Goal: Task Accomplishment & Management: Complete application form

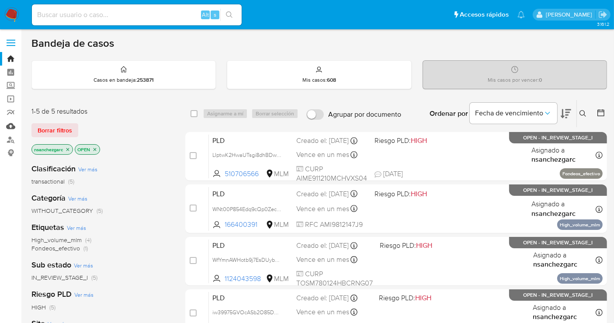
click at [7, 126] on link "Mulan" at bounding box center [52, 126] width 104 height 14
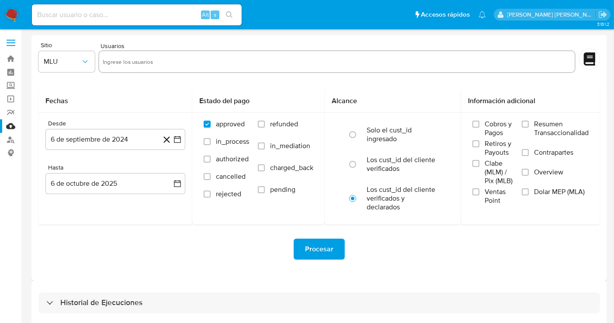
click at [120, 62] on input "text" at bounding box center [337, 62] width 469 height 14
paste input "519362816"
type input "519362816"
paste input "1989652244"
type input "1989652244"
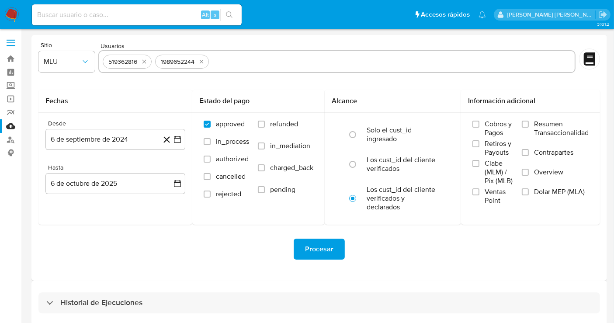
paste input "1351122490"
type input "1351122490"
paste input "293055784"
type input "293055784"
paste input "583696572"
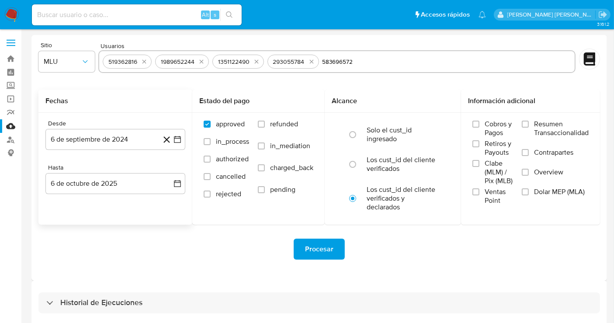
type input "583696572"
paste input "160092021"
type input "160092021"
paste input "621948340"
type input "621948340"
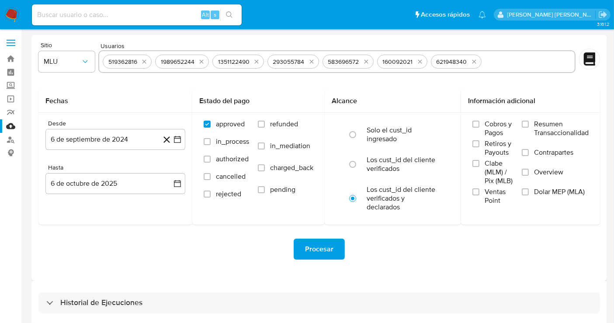
paste input "1414222706"
type input "1414222706"
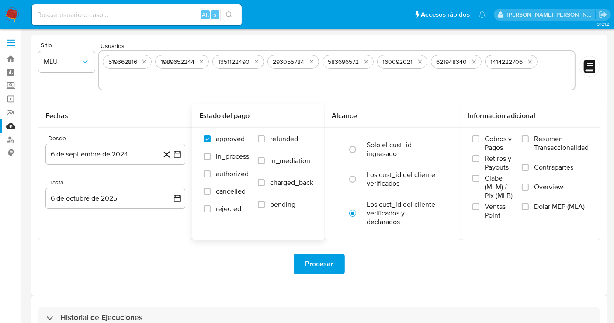
paste input "47138062"
type input "47138062"
paste input "229585411"
type input "229585411"
click at [69, 66] on button "MLU" at bounding box center [66, 61] width 56 height 21
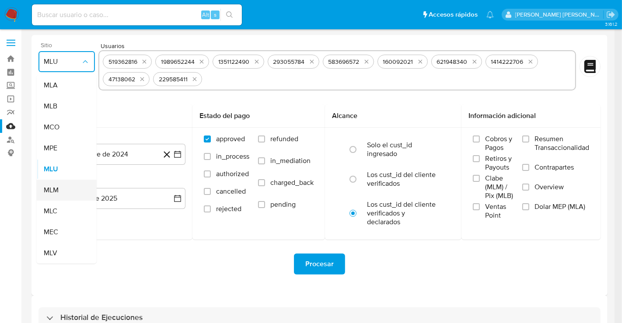
click at [56, 191] on span "MLM" at bounding box center [51, 190] width 15 height 9
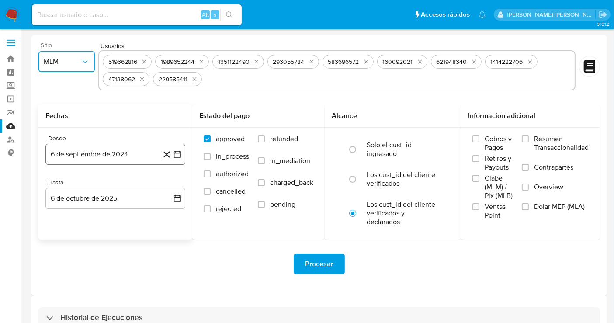
click at [129, 152] on button "6 de septiembre de 2024" at bounding box center [115, 154] width 140 height 21
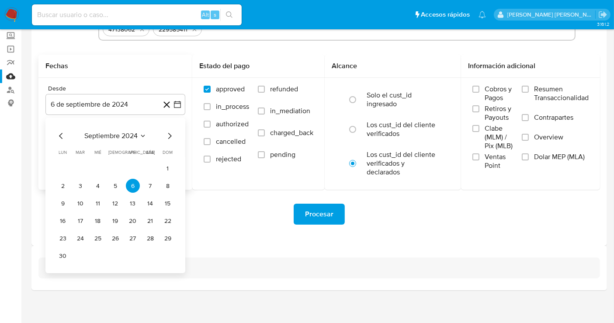
scroll to position [53, 0]
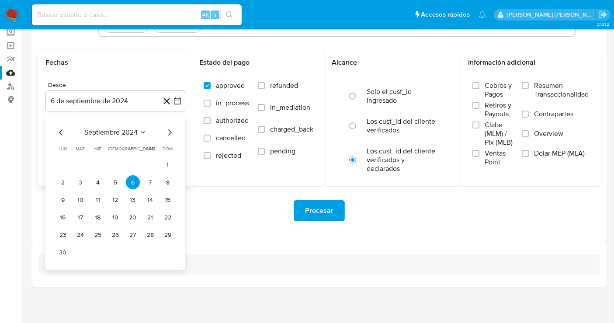
click at [172, 132] on icon "Mes siguiente" at bounding box center [169, 132] width 10 height 10
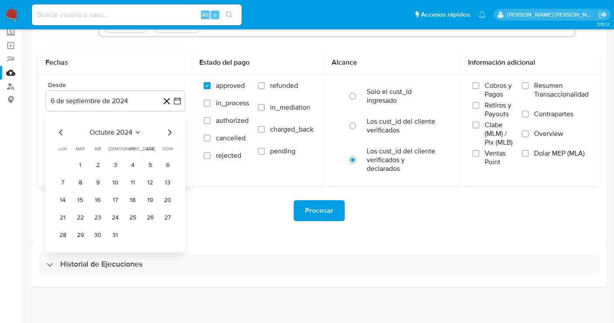
click at [172, 132] on icon "Mes siguiente" at bounding box center [169, 132] width 10 height 10
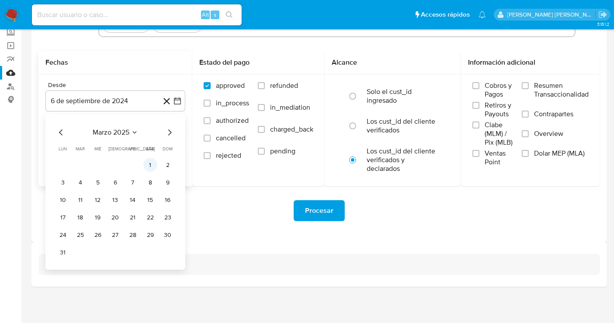
click at [152, 164] on button "1" at bounding box center [150, 165] width 14 height 14
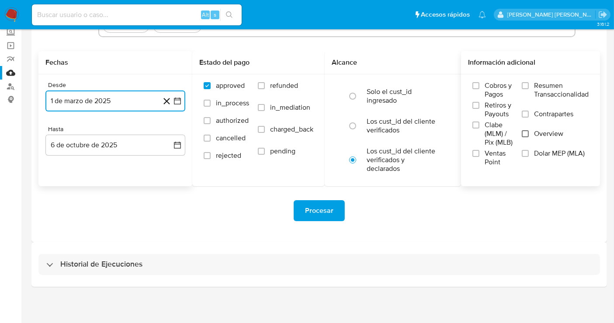
click at [527, 131] on input "Overview" at bounding box center [525, 133] width 7 height 7
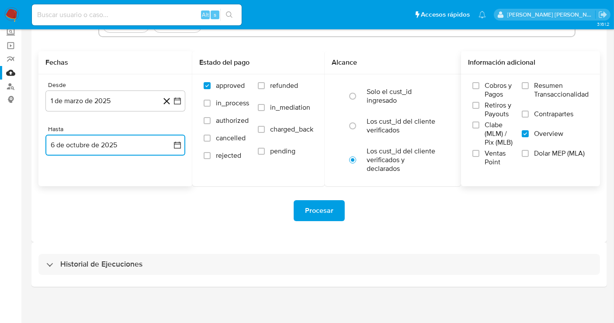
click at [143, 139] on button "6 de octubre de 2025" at bounding box center [115, 145] width 140 height 21
click at [60, 174] on icon "Mes anterior" at bounding box center [61, 176] width 10 height 10
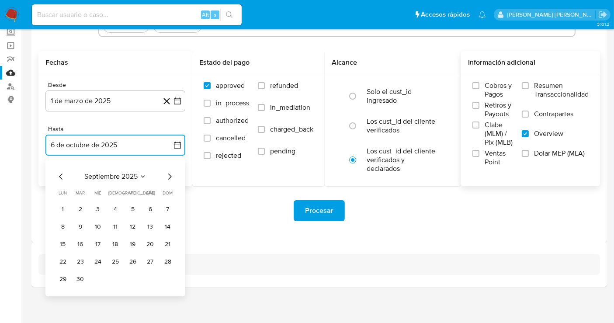
click at [60, 174] on icon "Mes anterior" at bounding box center [61, 176] width 10 height 10
click at [169, 277] on button "31" at bounding box center [168, 279] width 14 height 14
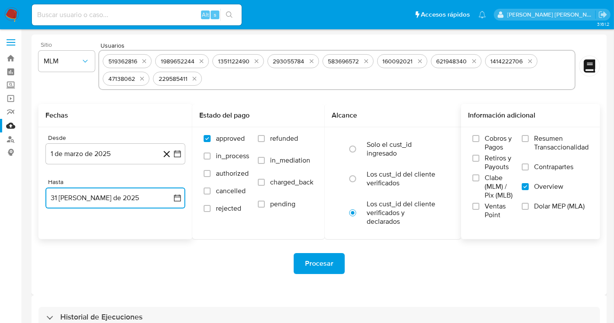
scroll to position [0, 0]
click at [318, 261] on span "Procesar" at bounding box center [319, 263] width 28 height 19
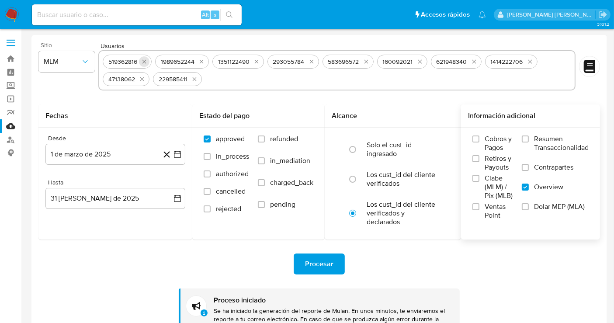
click at [145, 60] on icon "quitar 519362816" at bounding box center [144, 61] width 7 height 7
click at [145, 60] on button "quitar 1989652244" at bounding box center [149, 61] width 10 height 10
click at [145, 60] on icon "quitar 1351122490" at bounding box center [147, 62] width 4 height 4
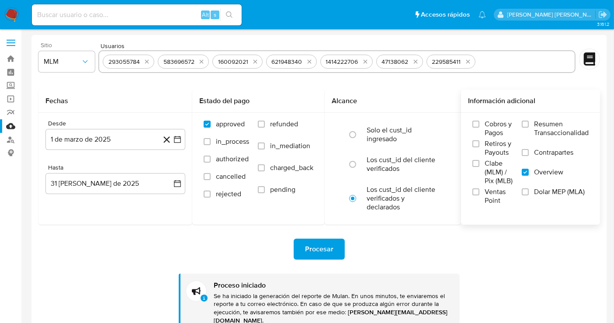
click at [145, 60] on icon "quitar 293055784" at bounding box center [146, 61] width 7 height 7
click at [198, 60] on icon "quitar 583696572" at bounding box center [201, 61] width 7 height 7
click at [145, 60] on icon "quitar 160092021" at bounding box center [145, 61] width 7 height 7
click at [145, 60] on icon "quitar 621948340" at bounding box center [146, 61] width 7 height 7
click at [145, 60] on icon "quitar 1414222706" at bounding box center [147, 61] width 7 height 7
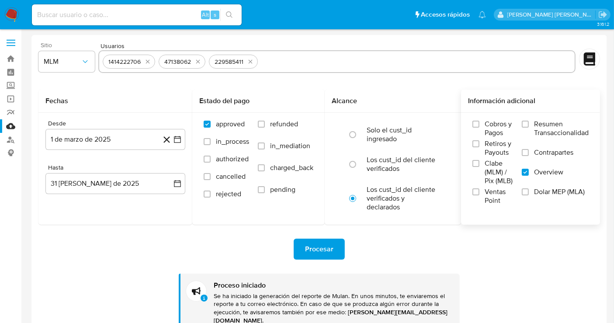
click at [195, 60] on icon "quitar 47138062" at bounding box center [198, 61] width 7 height 7
click at [145, 60] on icon "quitar 229585411" at bounding box center [144, 61] width 7 height 7
click at [145, 60] on input "text" at bounding box center [337, 62] width 469 height 14
paste input "490381355"
type input "490381355"
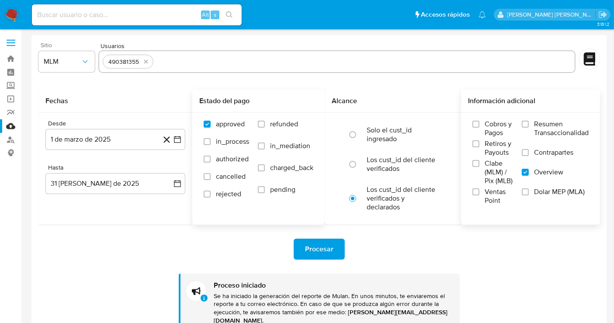
paste input "2421030528"
type input "2421030528"
paste input "198537381"
type input "198537381"
paste input "1977414613"
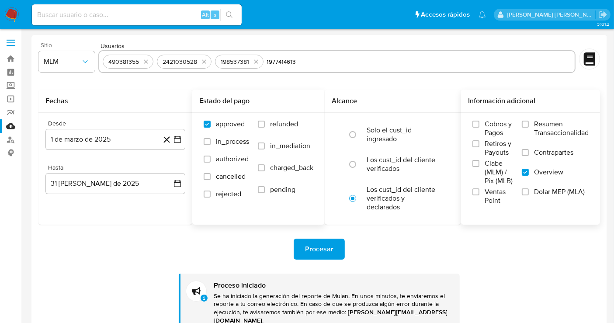
type input "1977414613"
paste input "250726815"
type input "250726815"
paste input "198164110"
type input "198164110"
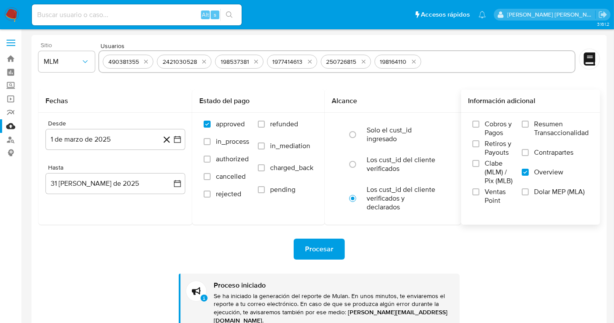
paste input "807694411"
type input "807694411"
paste input "273841744"
type input "273841744"
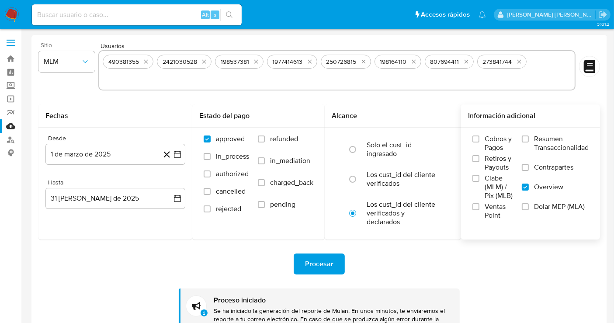
paste input "330915463"
type input "330915463"
paste input "316076248"
type input "316076248"
click at [313, 261] on span "Procesar" at bounding box center [319, 263] width 28 height 19
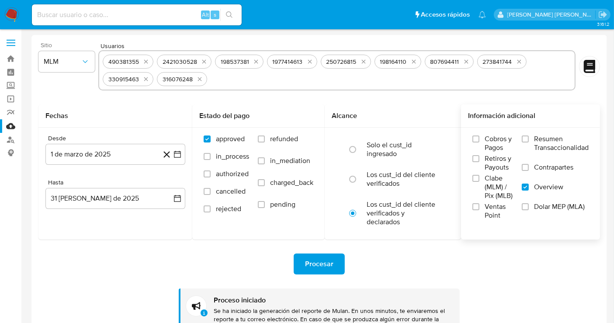
click at [5, 11] on img at bounding box center [11, 14] width 15 height 15
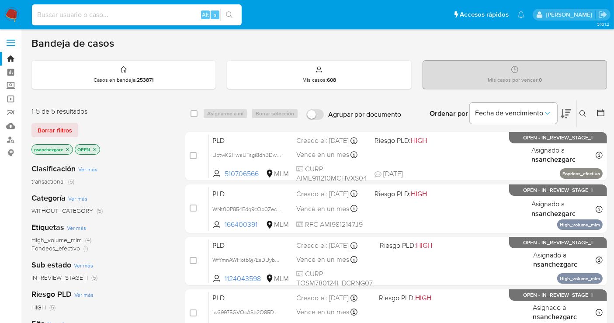
click at [147, 13] on input at bounding box center [137, 14] width 210 height 11
paste input "519362816"
type input "5"
click at [582, 110] on icon at bounding box center [583, 113] width 7 height 7
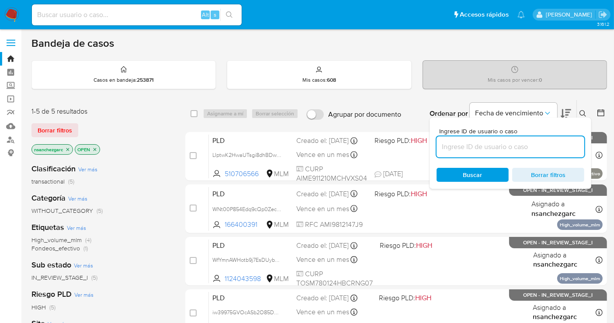
click at [455, 148] on input at bounding box center [511, 146] width 148 height 11
click at [455, 148] on input "519362816" at bounding box center [511, 146] width 148 height 11
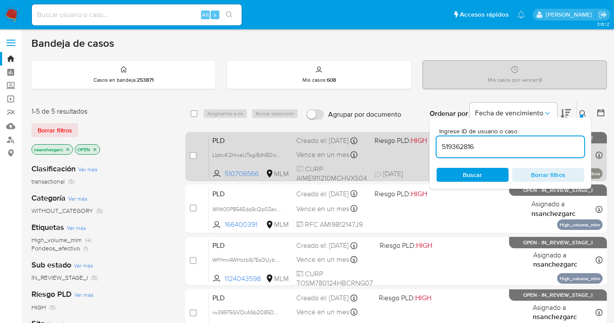
type input "519362816"
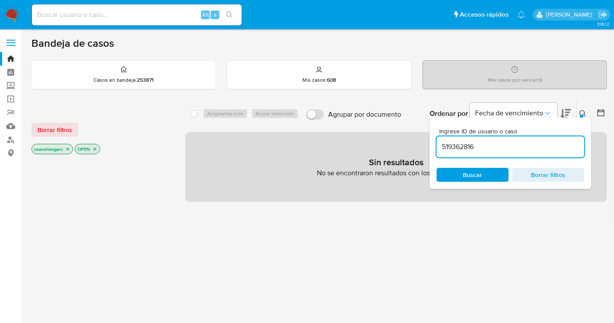
click at [66, 147] on icon "close-filter" at bounding box center [67, 148] width 5 height 5
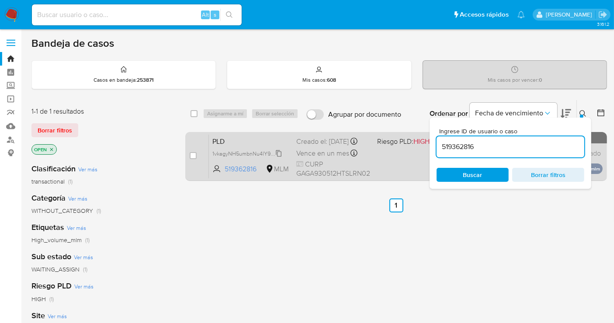
click at [281, 158] on span "1vkagyNH5umbnNu4lY9rns4q" at bounding box center [248, 153] width 72 height 10
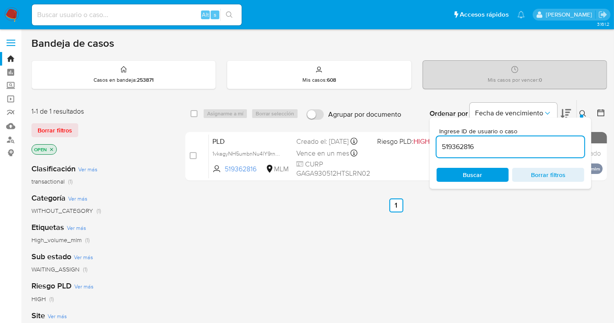
click at [580, 111] on icon at bounding box center [583, 113] width 7 height 7
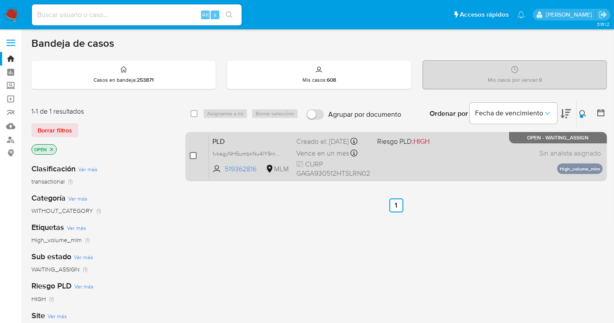
click at [193, 156] on input "checkbox" at bounding box center [193, 155] width 7 height 7
checkbox input "true"
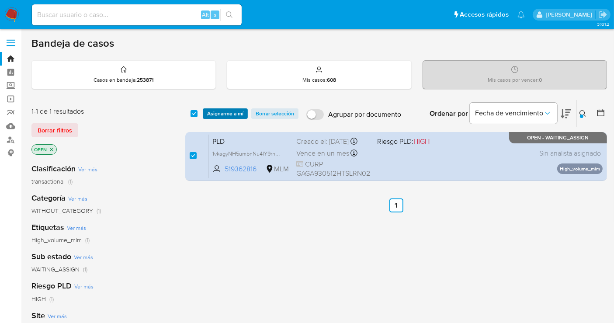
click at [220, 117] on span "Asignarme a mí" at bounding box center [225, 113] width 36 height 9
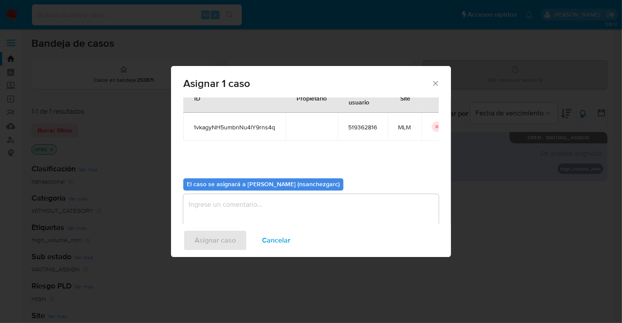
scroll to position [45, 0]
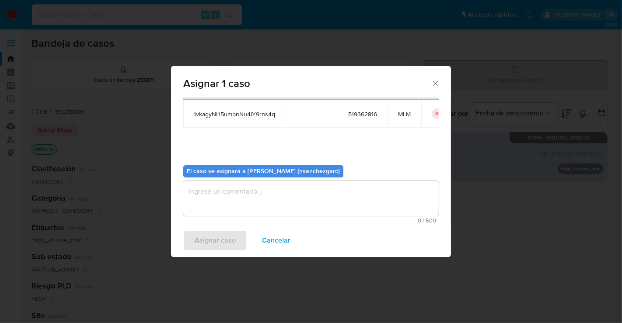
click at [209, 192] on textarea "assign-modal" at bounding box center [310, 198] width 255 height 35
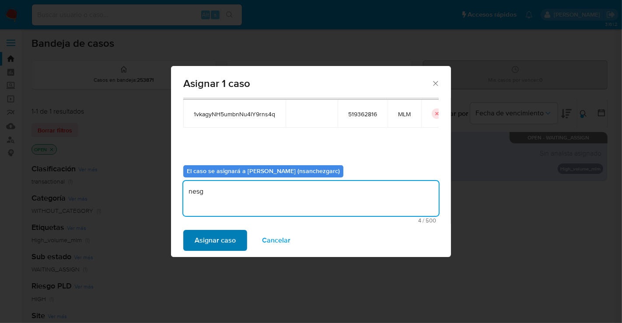
type textarea "nesg"
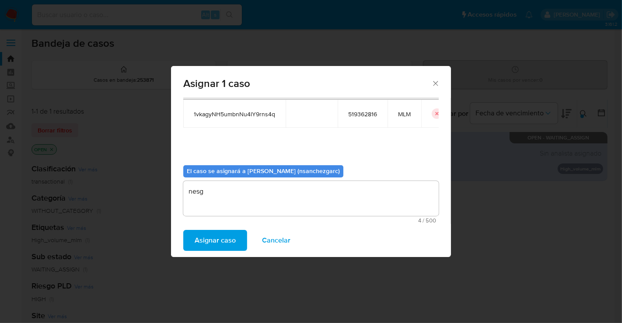
click at [210, 243] on span "Asignar caso" at bounding box center [215, 240] width 41 height 19
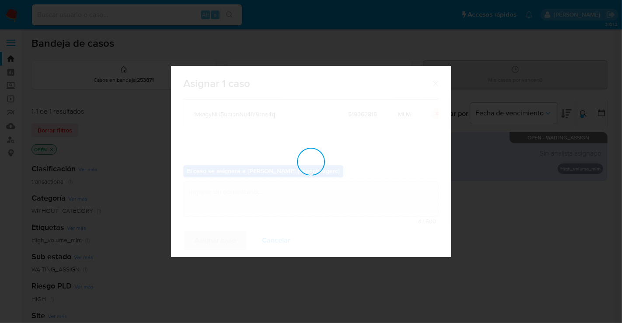
checkbox input "false"
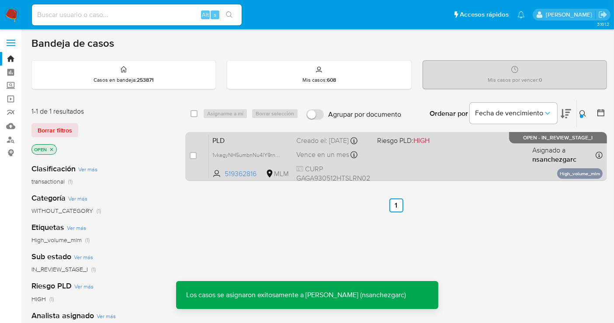
click at [319, 146] on div "Creado el: 12/09/2025 Creado el: 12/09/2025 02:12:01" at bounding box center [333, 141] width 74 height 10
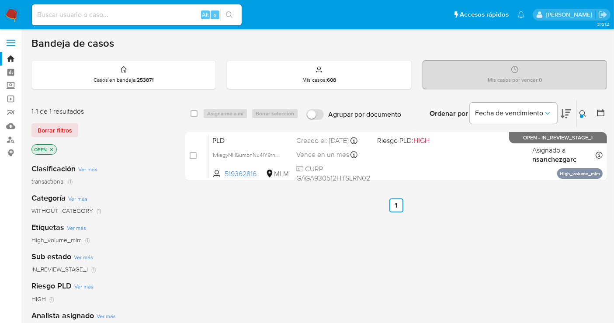
click at [582, 113] on icon at bounding box center [583, 113] width 7 height 7
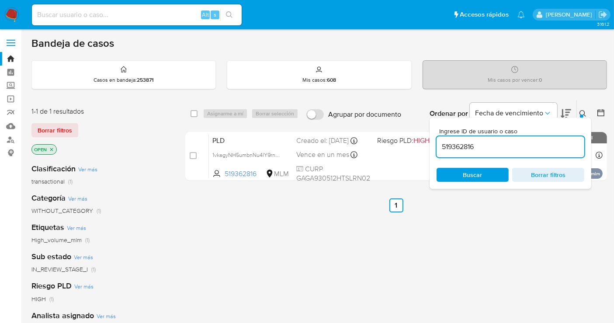
click at [471, 150] on input "519362816" at bounding box center [511, 146] width 148 height 11
type input "1989652244"
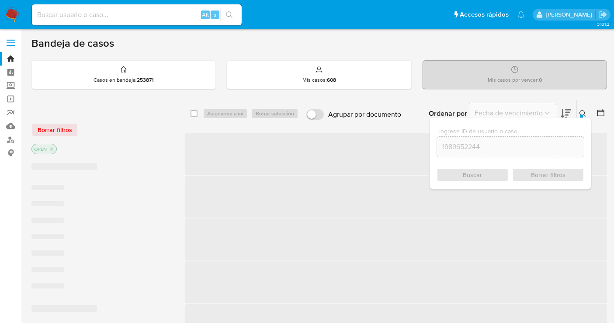
click at [461, 171] on div "Buscar Borrar filtros" at bounding box center [511, 175] width 148 height 14
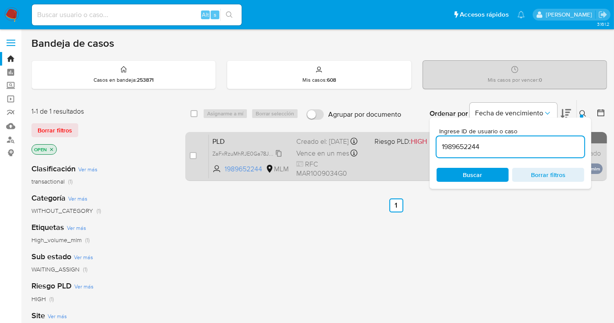
click at [277, 158] on span "ZaFxRzuMhRJE0Ga78Jv2kGI0" at bounding box center [248, 153] width 73 height 10
click at [190, 153] on input "checkbox" at bounding box center [193, 155] width 7 height 7
checkbox input "true"
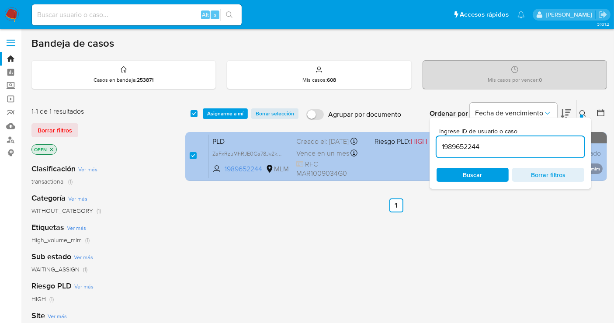
click at [311, 146] on div "Creado el: 12/09/2025 Creado el: 12/09/2025 02:15:39" at bounding box center [331, 142] width 71 height 10
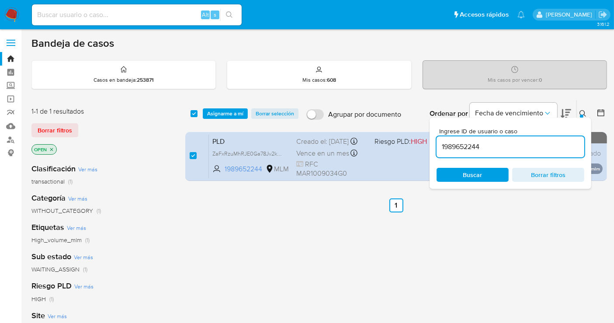
click at [579, 110] on button at bounding box center [584, 113] width 14 height 10
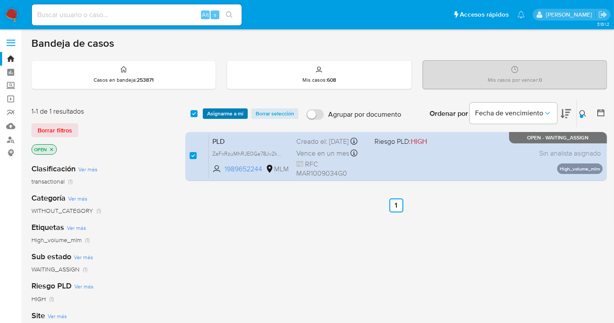
click at [215, 114] on span "Asignarme a mí" at bounding box center [225, 113] width 36 height 9
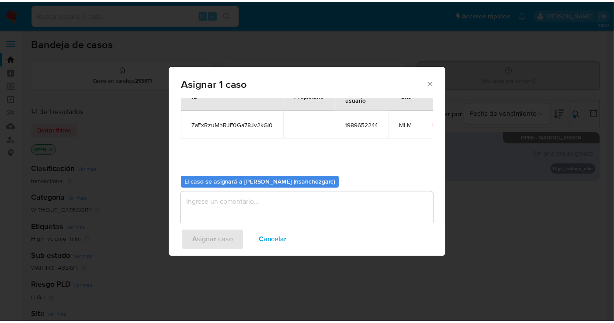
scroll to position [45, 0]
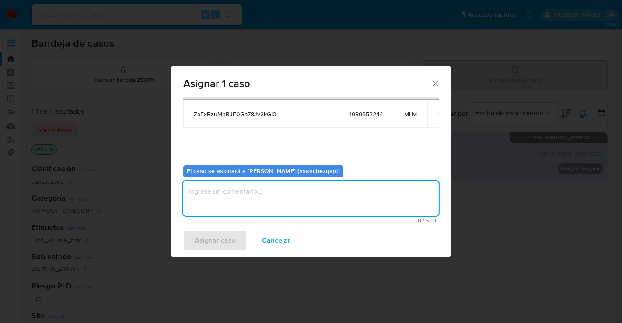
click at [241, 187] on textarea "assign-modal" at bounding box center [310, 198] width 255 height 35
type textarea "nesg"
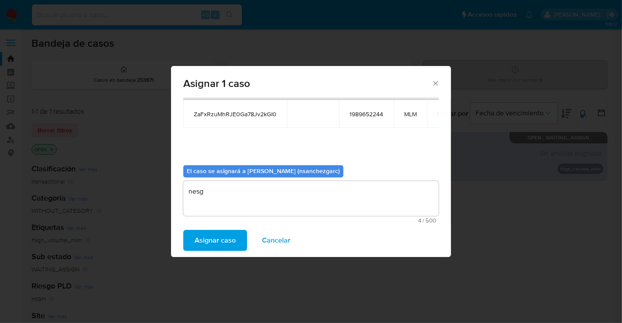
click at [216, 244] on span "Asignar caso" at bounding box center [215, 240] width 41 height 19
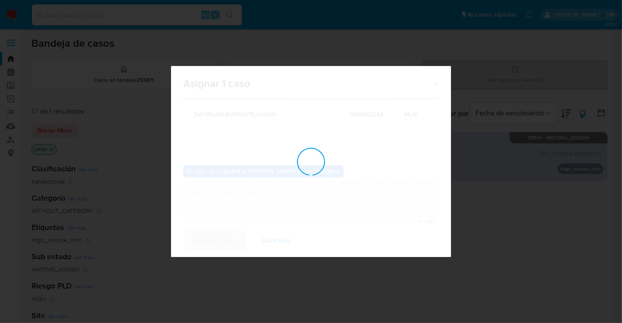
checkbox input "false"
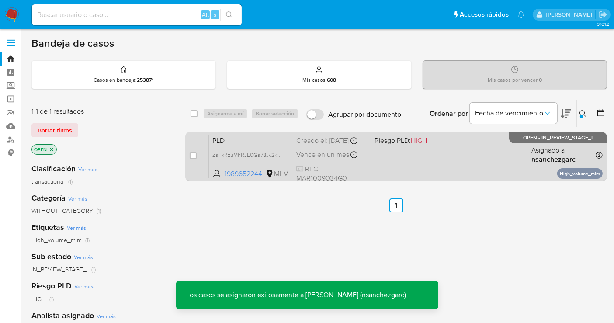
click at [310, 145] on div "Creado el: 12/09/2025 Creado el: 12/09/2025 02:15:39" at bounding box center [331, 141] width 71 height 10
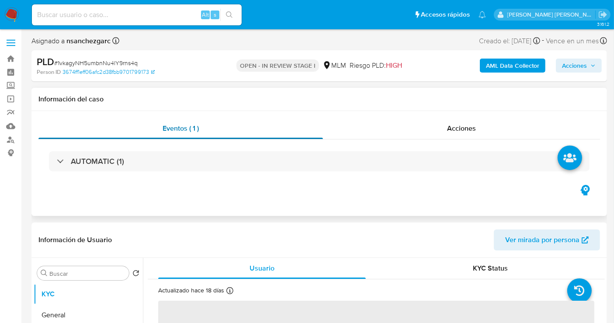
select select "10"
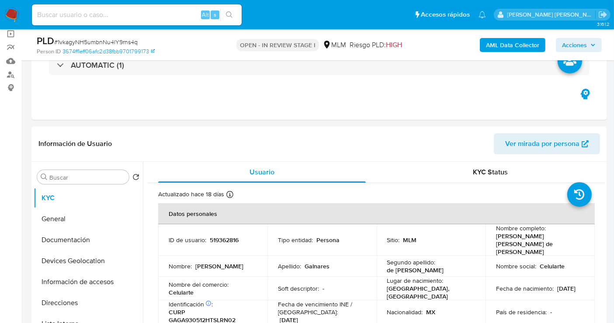
scroll to position [146, 0]
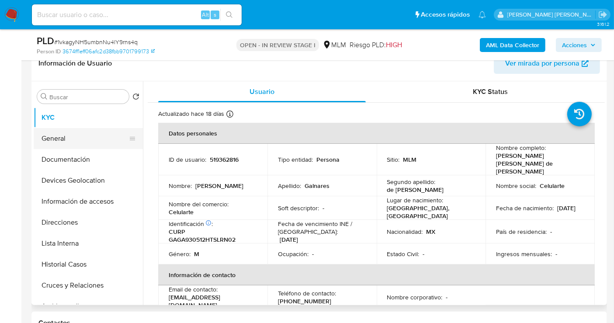
click at [59, 139] on button "General" at bounding box center [85, 138] width 102 height 21
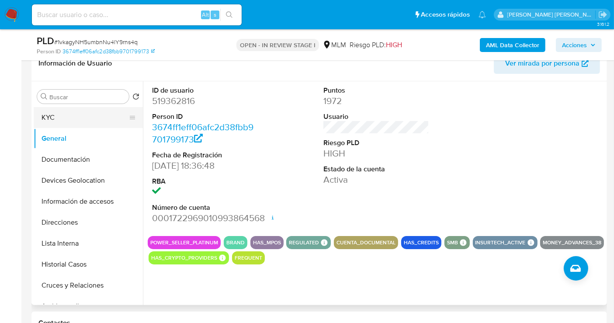
click at [51, 108] on button "KYC" at bounding box center [85, 117] width 102 height 21
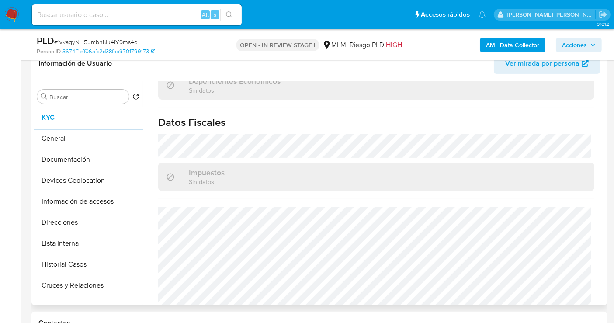
scroll to position [546, 0]
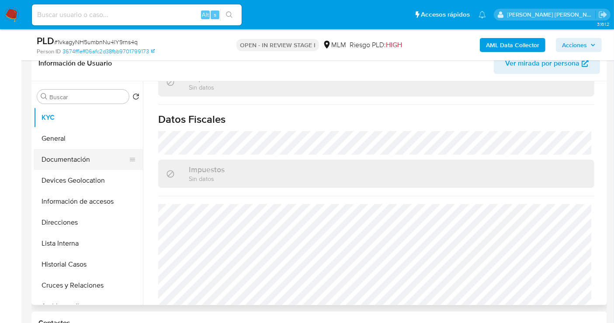
click at [71, 157] on button "Documentación" at bounding box center [85, 159] width 102 height 21
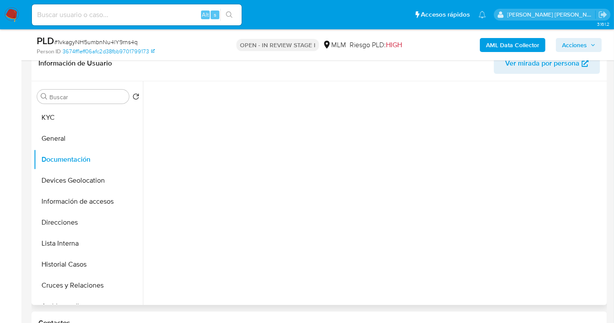
scroll to position [0, 0]
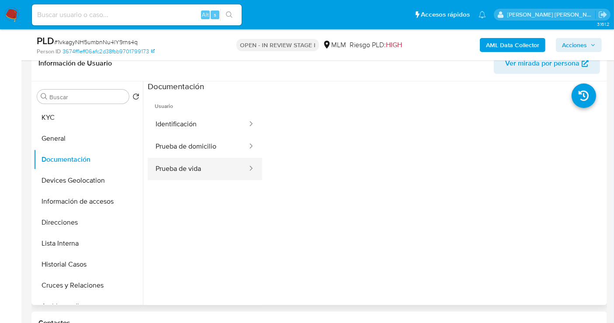
click at [181, 171] on button "Prueba de vida" at bounding box center [198, 169] width 101 height 22
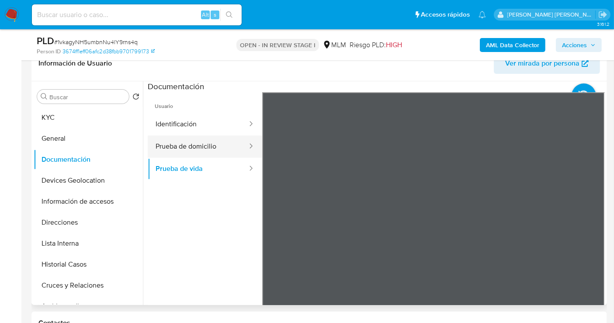
click at [208, 153] on button "Prueba de domicilio" at bounding box center [198, 147] width 101 height 22
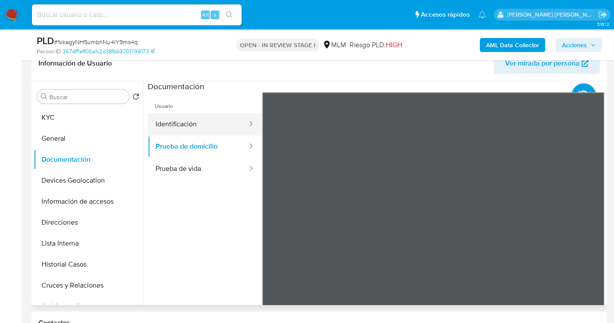
click at [186, 121] on button "Identificación" at bounding box center [198, 124] width 101 height 22
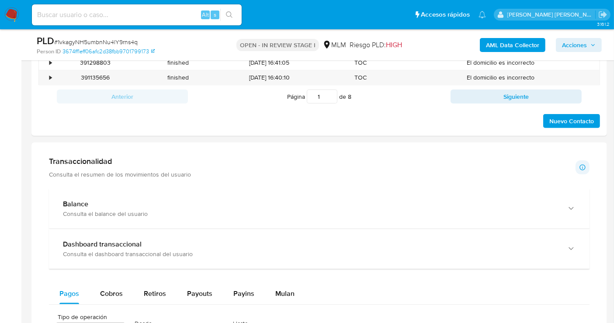
scroll to position [534, 0]
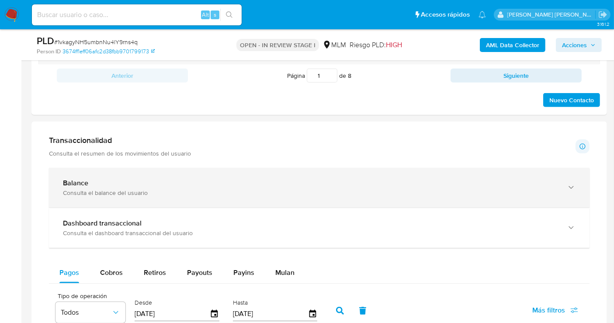
click at [191, 191] on div "Consulta el balance del usuario" at bounding box center [310, 193] width 495 height 8
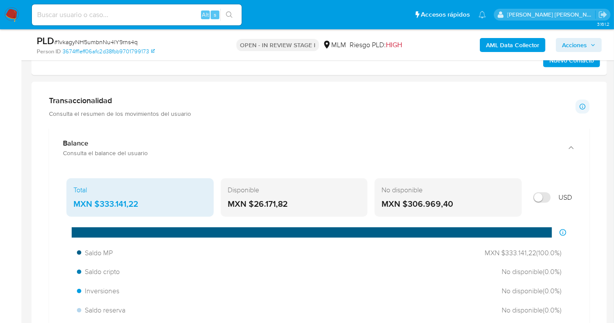
scroll to position [583, 0]
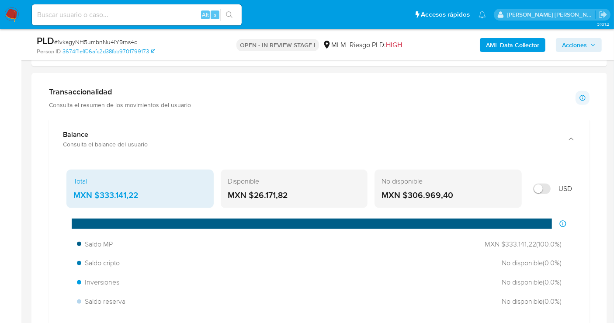
click at [107, 191] on div "MXN $333.141,22" at bounding box center [139, 195] width 133 height 11
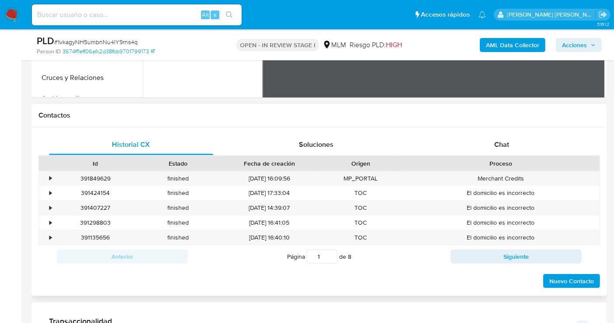
scroll to position [194, 0]
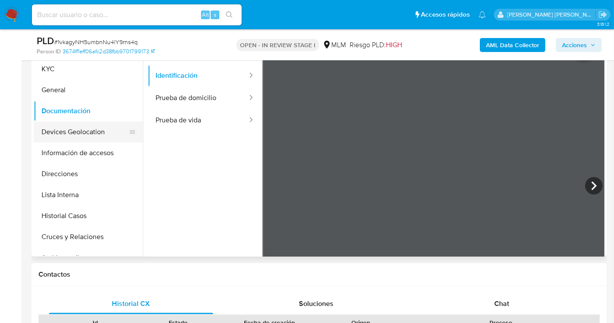
click at [73, 133] on button "Devices Geolocation" at bounding box center [85, 132] width 102 height 21
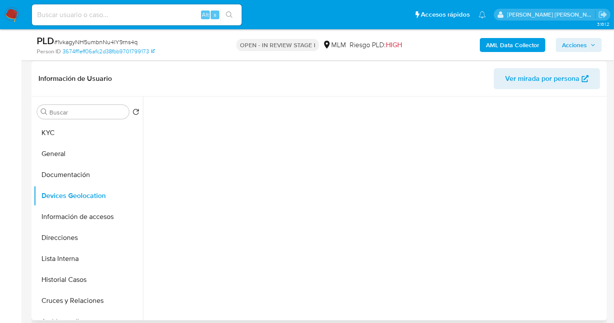
scroll to position [146, 0]
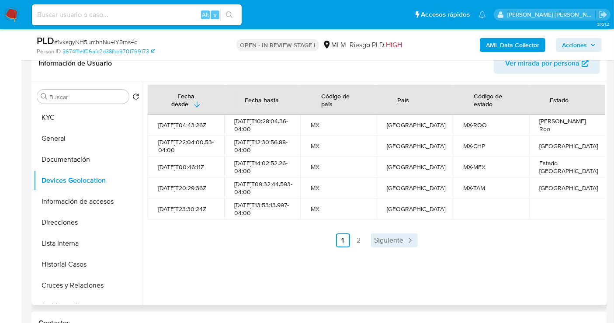
click at [386, 244] on span "Siguiente" at bounding box center [389, 240] width 29 height 7
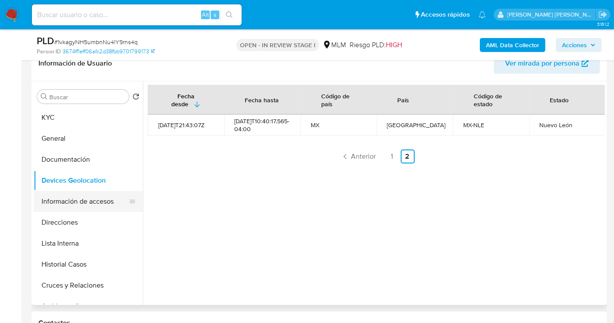
click at [72, 200] on button "Información de accesos" at bounding box center [85, 201] width 102 height 21
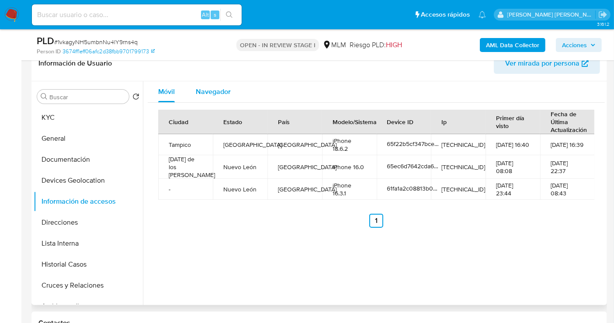
click at [219, 94] on span "Navegador" at bounding box center [213, 92] width 35 height 10
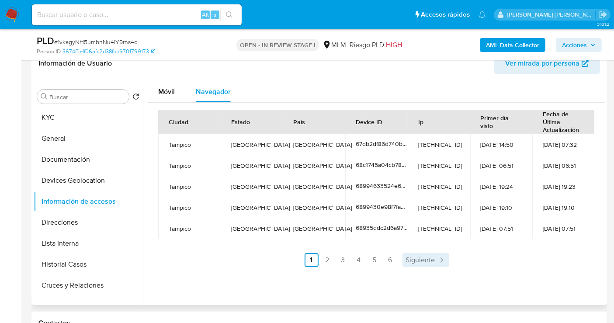
click at [418, 258] on span "Siguiente" at bounding box center [420, 260] width 29 height 7
click at [440, 257] on span "Siguiente" at bounding box center [443, 260] width 29 height 7
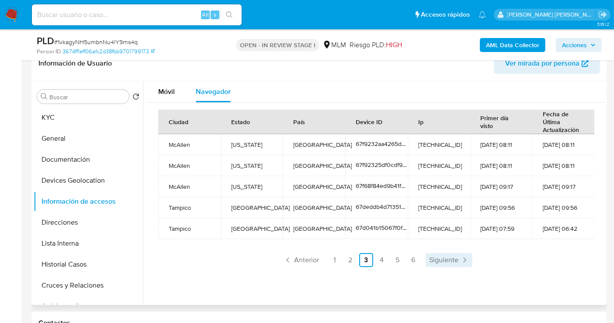
click at [446, 262] on span "Siguiente" at bounding box center [443, 260] width 29 height 7
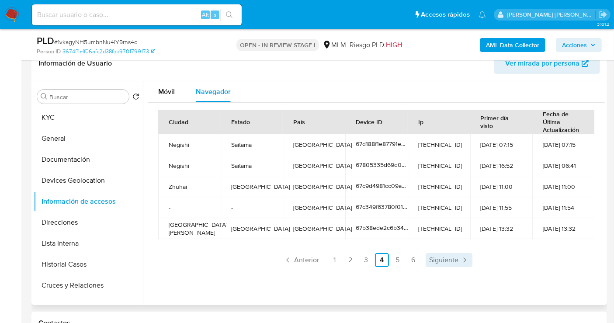
click at [446, 260] on span "Siguiente" at bounding box center [443, 260] width 29 height 7
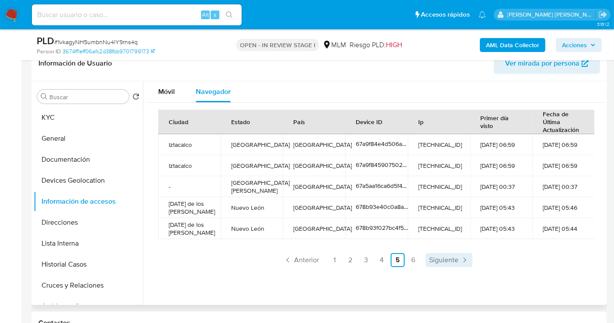
click at [451, 259] on span "Siguiente" at bounding box center [443, 260] width 29 height 7
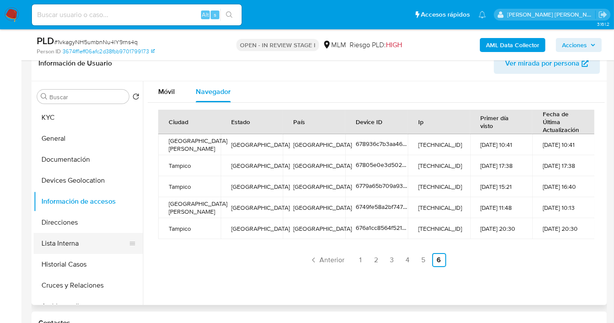
click at [62, 244] on button "Lista Interna" at bounding box center [85, 243] width 102 height 21
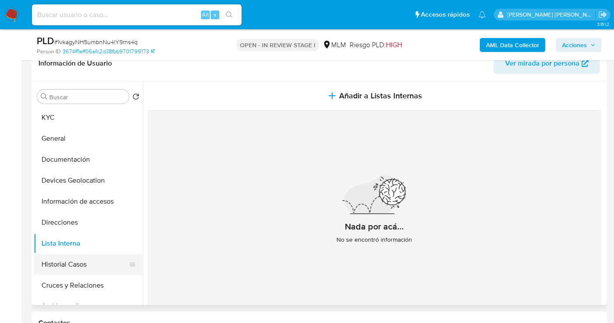
click at [66, 263] on button "Historial Casos" at bounding box center [85, 264] width 102 height 21
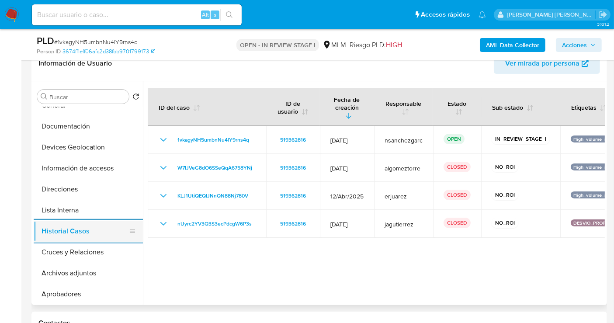
scroll to position [49, 0]
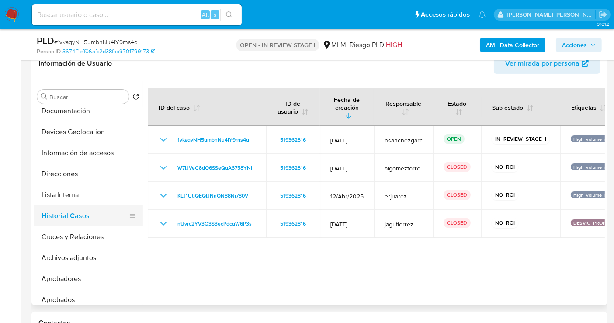
click at [73, 261] on button "Archivos adjuntos" at bounding box center [88, 257] width 109 height 21
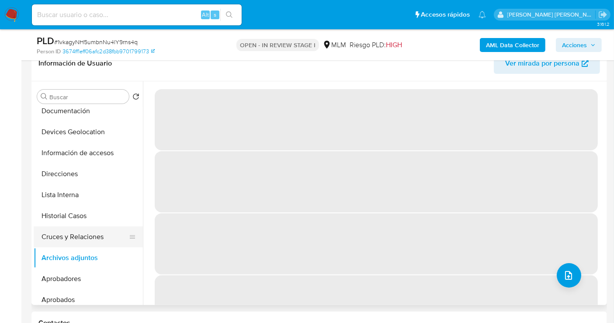
click at [66, 237] on button "Cruces y Relaciones" at bounding box center [85, 236] width 102 height 21
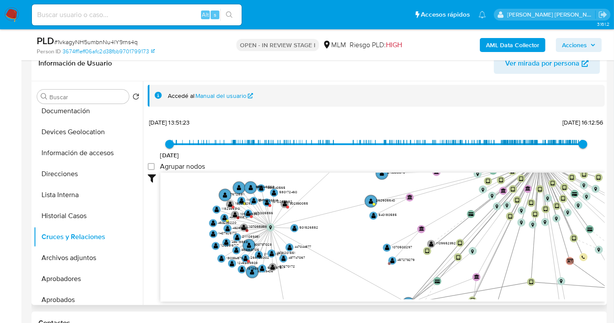
drag, startPoint x: 561, startPoint y: 186, endPoint x: 422, endPoint y: 250, distance: 152.4
click at [422, 250] on icon "user-519362816  519362816 device-67c9d4981cc09adaa33315af  device-65ec6d7642c…" at bounding box center [382, 236] width 445 height 127
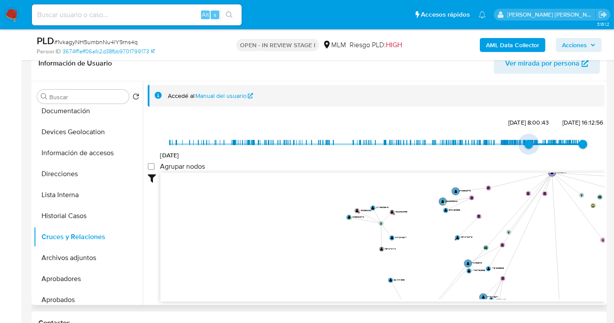
type input "1740084943000"
drag, startPoint x: 294, startPoint y: 151, endPoint x: 521, endPoint y: 152, distance: 226.5
click at [521, 149] on span "20/2/2025, 14:55:43" at bounding box center [523, 144] width 9 height 9
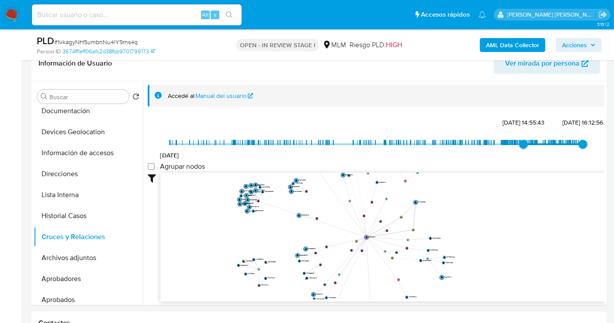
scroll to position [32, 0]
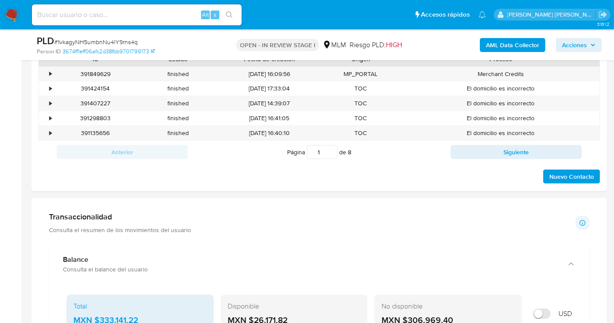
drag, startPoint x: 568, startPoint y: 250, endPoint x: 400, endPoint y: 320, distance: 182.3
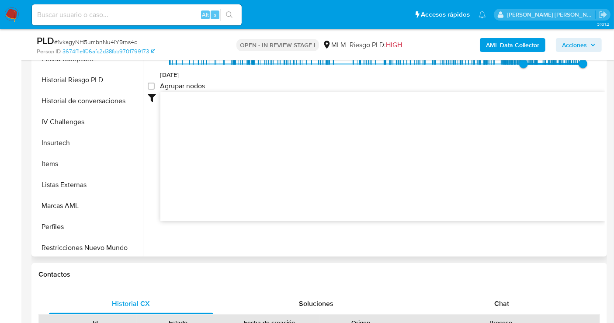
scroll to position [388, 0]
click at [54, 170] on button "Items" at bounding box center [85, 163] width 102 height 21
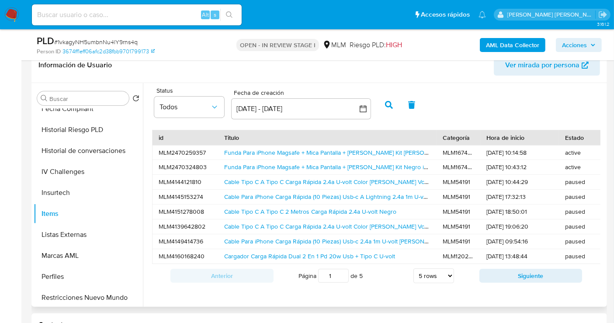
scroll to position [97, 0]
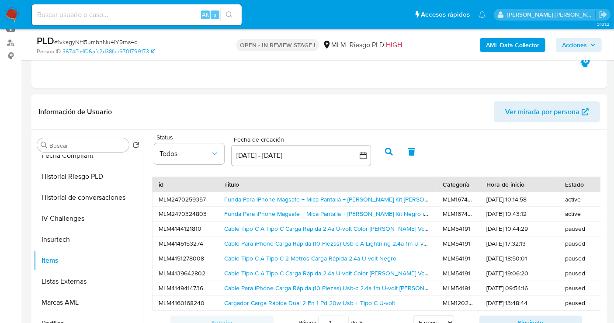
click at [550, 111] on span "Ver mirada por persona" at bounding box center [542, 111] width 74 height 21
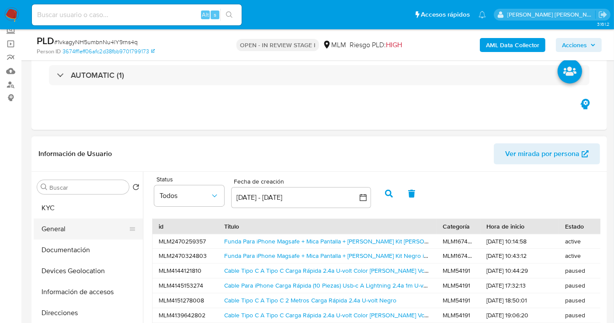
scroll to position [0, 0]
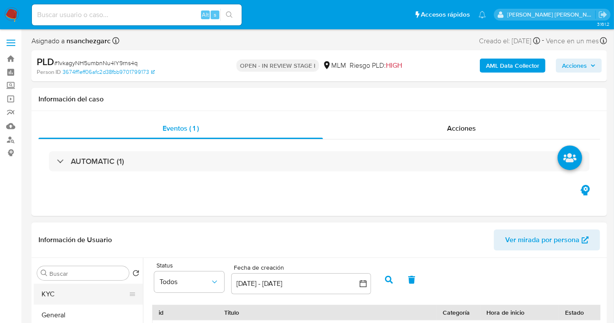
click at [66, 299] on button "KYC" at bounding box center [85, 294] width 102 height 21
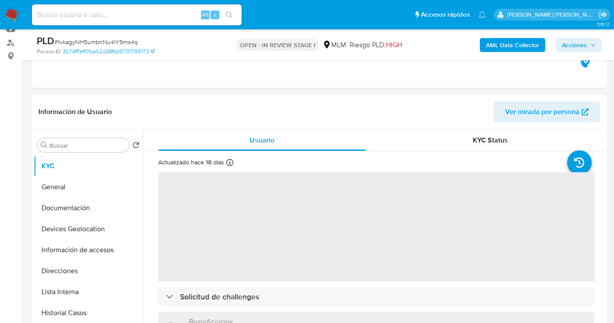
scroll to position [146, 0]
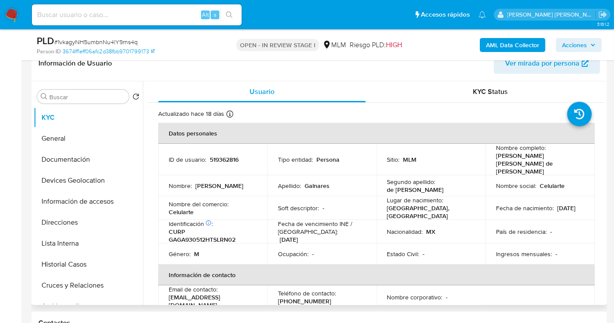
click at [180, 208] on p "Celularte" at bounding box center [181, 212] width 25 height 8
copy p "Celularte"
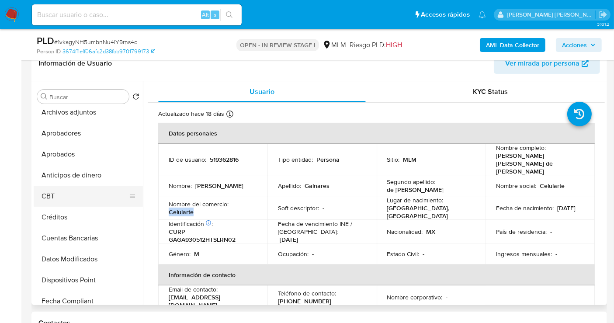
scroll to position [411, 0]
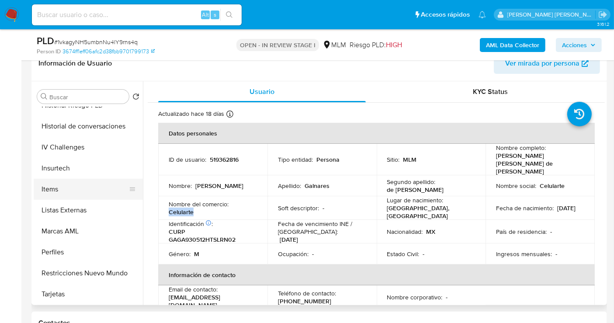
click at [58, 191] on button "Items" at bounding box center [85, 189] width 102 height 21
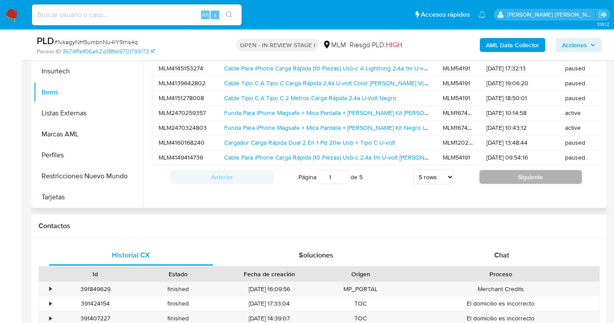
click at [498, 182] on button "Siguiente" at bounding box center [531, 177] width 103 height 14
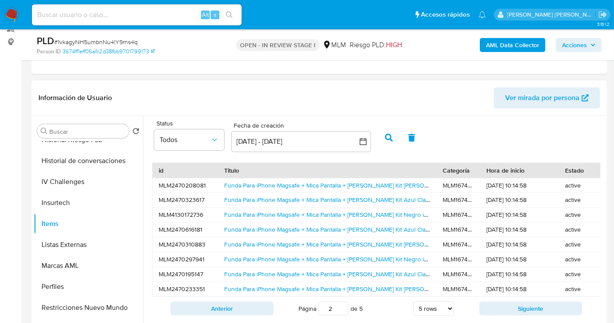
scroll to position [146, 0]
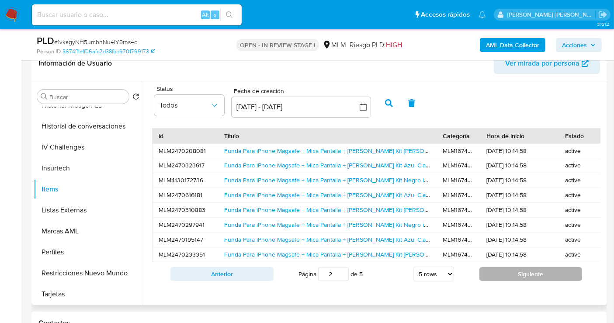
click at [516, 272] on button "Siguiente" at bounding box center [531, 274] width 103 height 14
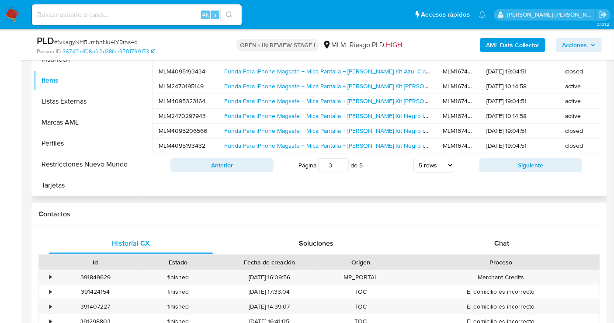
scroll to position [194, 0]
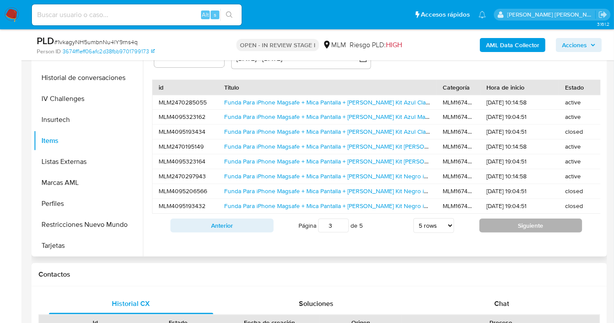
click at [510, 227] on button "Siguiente" at bounding box center [531, 226] width 103 height 14
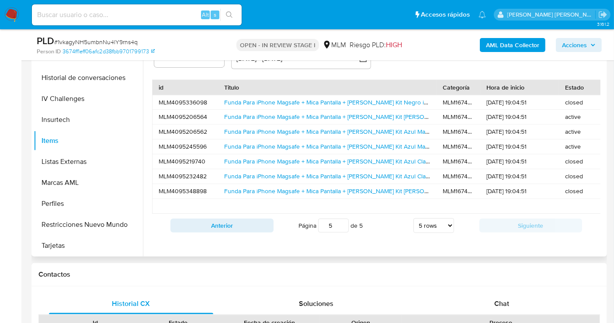
type input "5"
click at [338, 228] on input "5" at bounding box center [333, 226] width 31 height 14
type input "1"
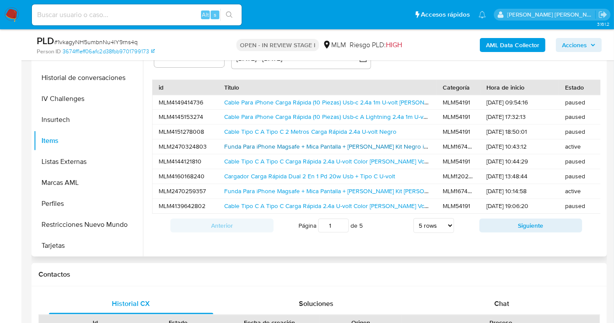
click at [254, 145] on link "Funda Para iPhone Magsafe + Mica Pantalla + Mica Cámara Kit Negro iPhone 17 Pro…" at bounding box center [348, 146] width 248 height 9
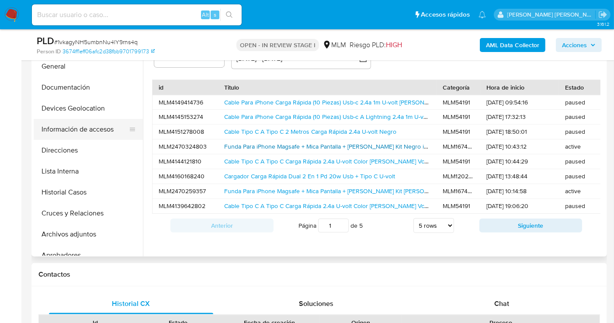
scroll to position [0, 0]
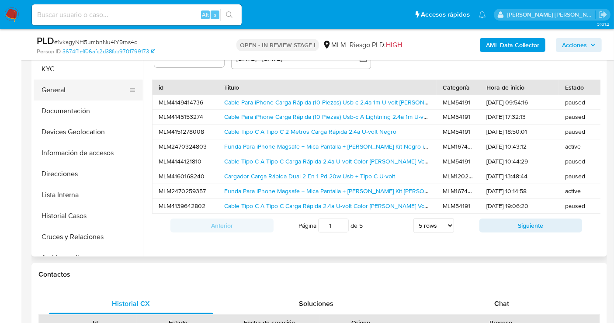
click at [56, 91] on button "General" at bounding box center [85, 90] width 102 height 21
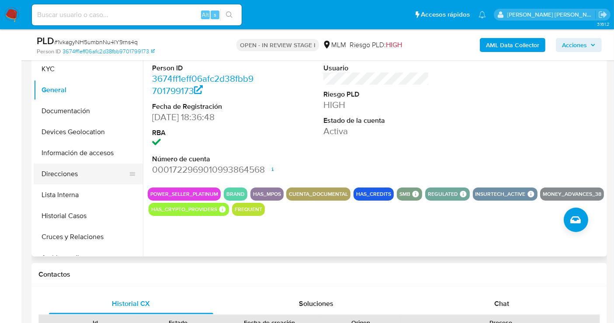
click at [72, 174] on button "Direcciones" at bounding box center [85, 174] width 102 height 21
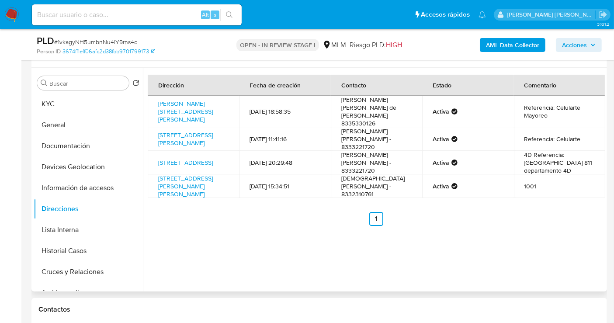
scroll to position [146, 0]
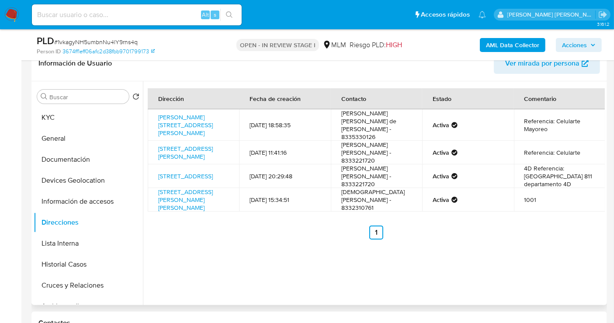
drag, startPoint x: 218, startPoint y: 136, endPoint x: 157, endPoint y: 111, distance: 65.9
click at [157, 111] on td "Calle Emilio Carranza 520, Tampico, Tamaulipas, 89000, Mexico 520" at bounding box center [193, 124] width 91 height 31
drag, startPoint x: 170, startPoint y: 119, endPoint x: 172, endPoint y: 123, distance: 4.5
click at [170, 119] on link "Calle Emilio Carranza 520, Tampico, Tamaulipas, 89000, Mexico 520" at bounding box center [185, 125] width 55 height 24
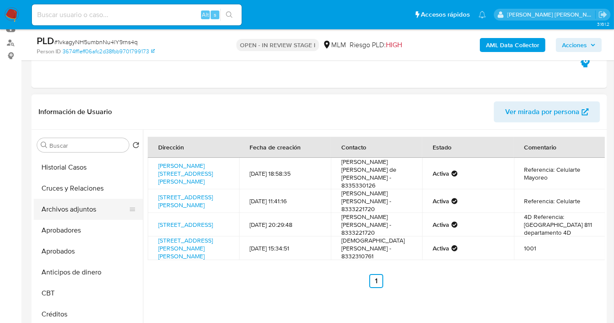
click at [71, 208] on button "Archivos adjuntos" at bounding box center [85, 209] width 102 height 21
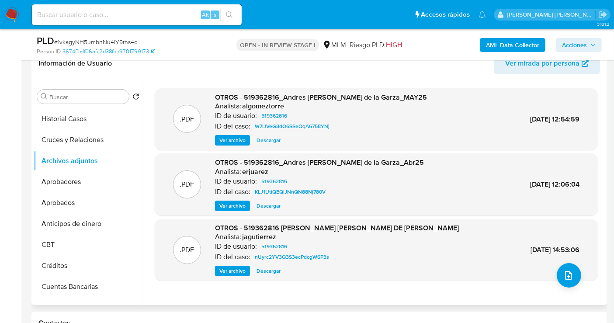
click at [233, 138] on span "Ver archivo" at bounding box center [232, 140] width 26 height 9
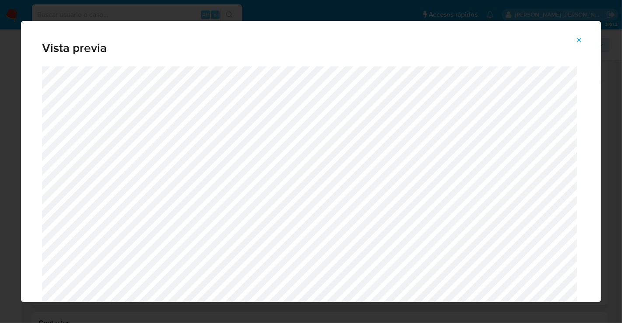
click at [580, 39] on icon "Attachment preview" at bounding box center [579, 40] width 4 height 4
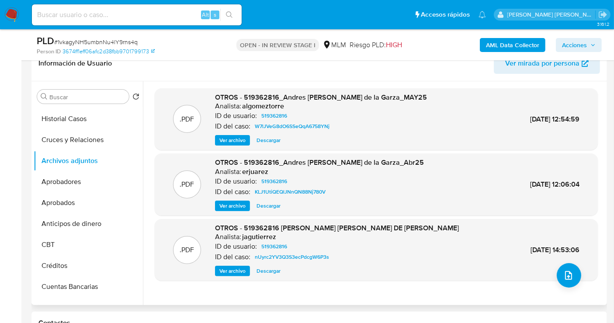
click at [243, 203] on span "Ver archivo" at bounding box center [232, 206] width 26 height 9
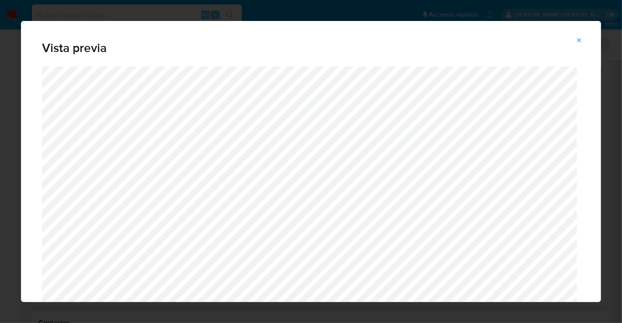
click at [578, 40] on icon "Attachment preview" at bounding box center [578, 40] width 7 height 7
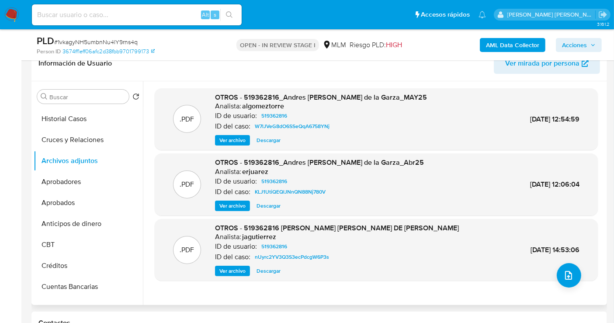
click at [233, 274] on span "Ver archivo" at bounding box center [232, 271] width 26 height 9
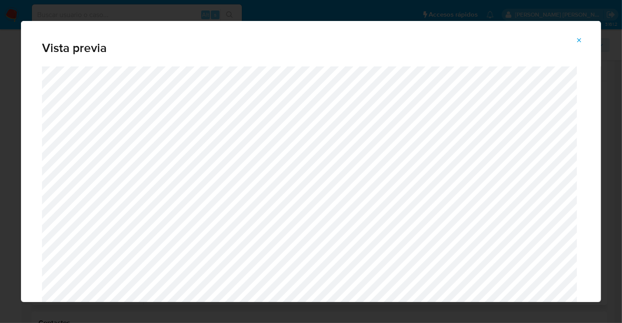
click at [579, 40] on icon "Attachment preview" at bounding box center [579, 40] width 4 height 4
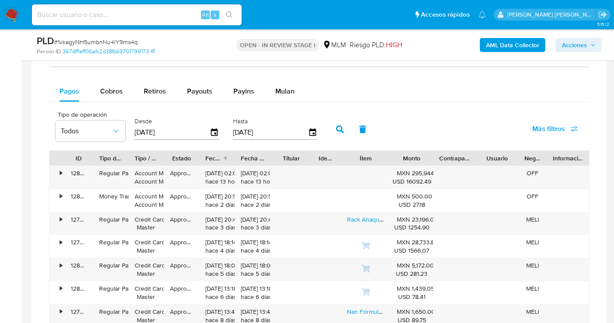
scroll to position [1020, 0]
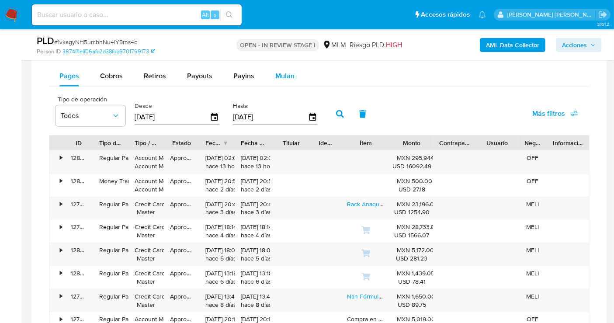
click at [285, 74] on span "Mulan" at bounding box center [284, 76] width 19 height 10
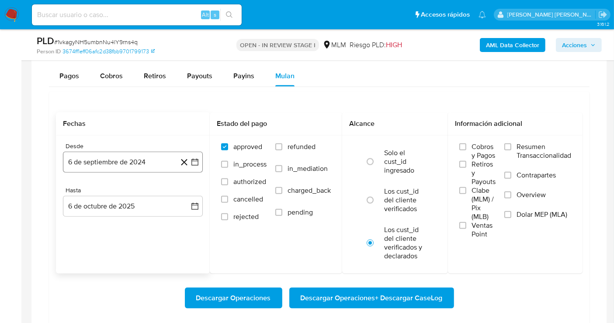
click at [96, 157] on button "6 de septiembre de 2024" at bounding box center [133, 162] width 140 height 21
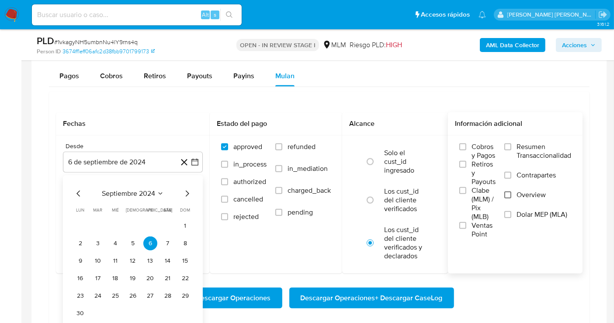
click at [509, 192] on input "Overview" at bounding box center [508, 194] width 7 height 7
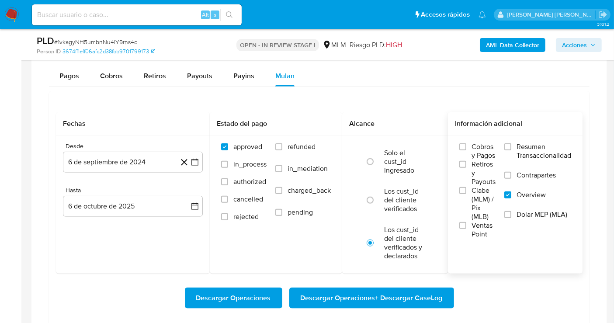
click at [512, 194] on label "Overview" at bounding box center [538, 201] width 67 height 20
click at [512, 194] on input "Overview" at bounding box center [508, 194] width 7 height 7
click at [126, 163] on button "6 de septiembre de 2024" at bounding box center [133, 162] width 140 height 21
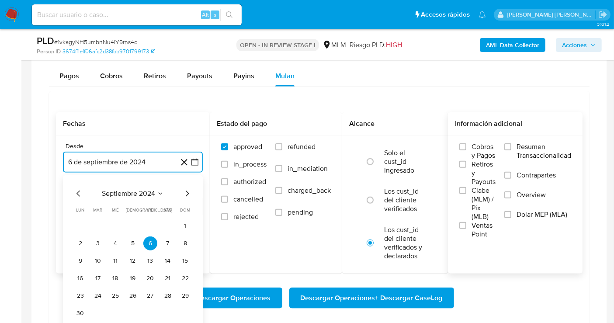
click at [188, 191] on icon "Mes siguiente" at bounding box center [187, 194] width 3 height 6
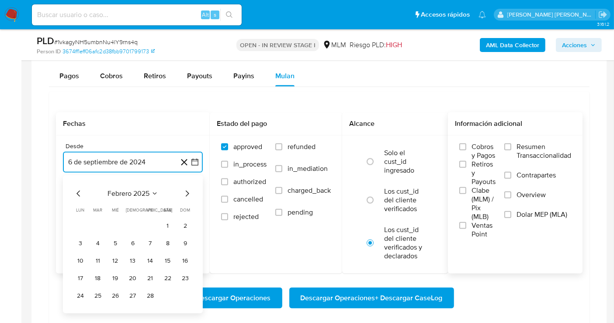
click at [188, 191] on icon "Mes siguiente" at bounding box center [187, 194] width 3 height 6
click at [164, 224] on button "1" at bounding box center [168, 226] width 14 height 14
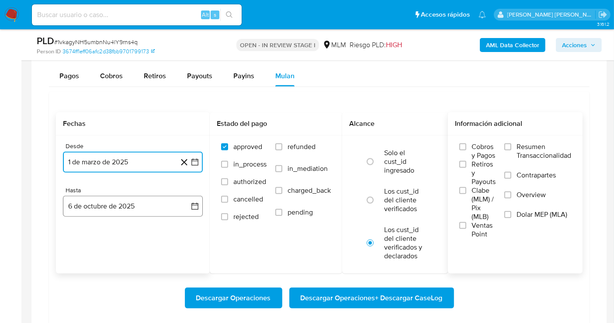
click at [129, 206] on button "6 de octubre de 2025" at bounding box center [133, 206] width 140 height 21
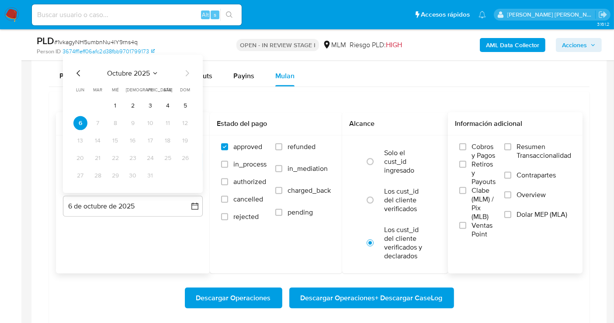
click at [82, 71] on icon "Mes anterior" at bounding box center [78, 73] width 10 height 10
click at [80, 70] on icon "Mes anterior" at bounding box center [78, 73] width 10 height 10
click at [185, 172] on button "31" at bounding box center [185, 176] width 14 height 14
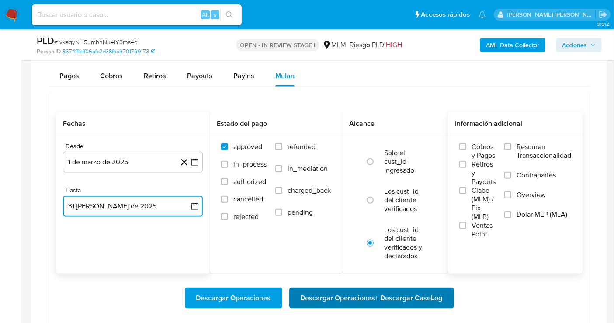
click at [396, 298] on span "Descargar Operaciones + Descargar CaseLog" at bounding box center [372, 298] width 142 height 19
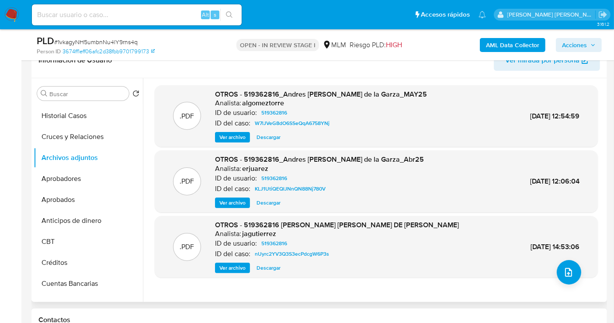
scroll to position [146, 0]
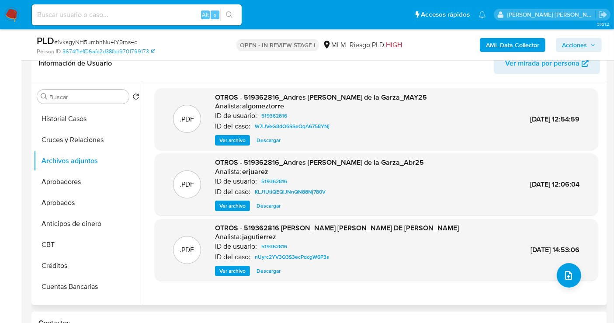
click at [225, 206] on span "Ver archivo" at bounding box center [232, 206] width 26 height 9
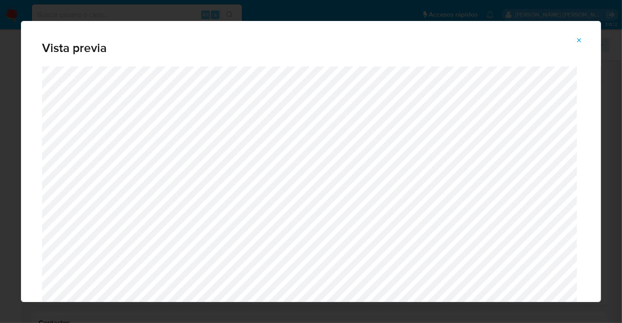
click at [579, 39] on icon "Attachment preview" at bounding box center [578, 40] width 7 height 7
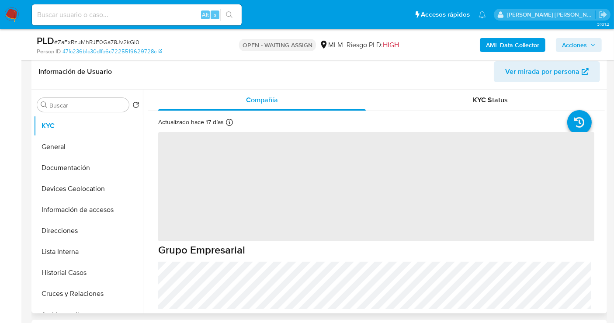
scroll to position [146, 0]
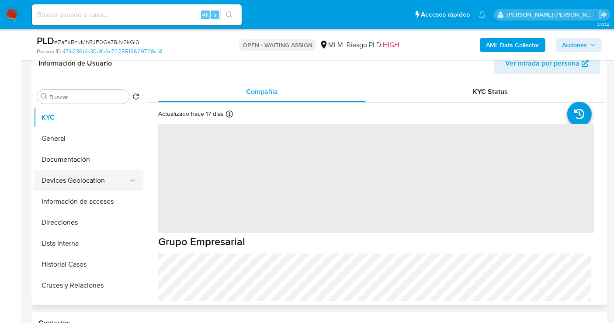
select select "10"
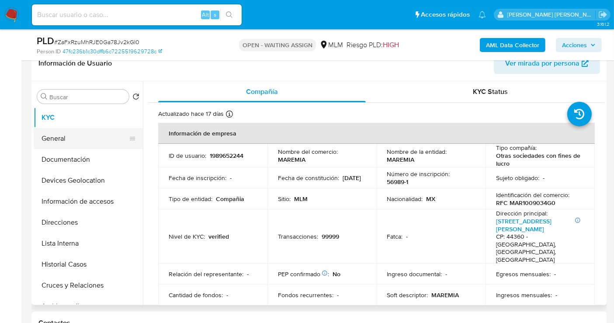
click at [67, 140] on button "General" at bounding box center [85, 138] width 102 height 21
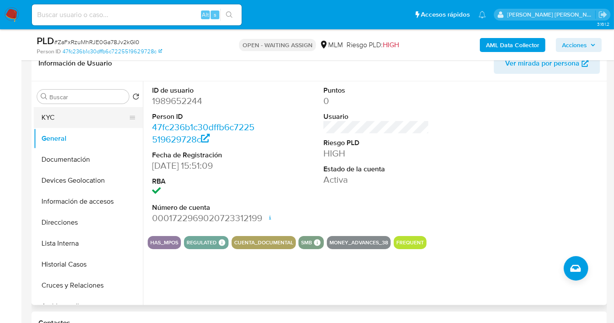
click at [59, 113] on button "KYC" at bounding box center [85, 117] width 102 height 21
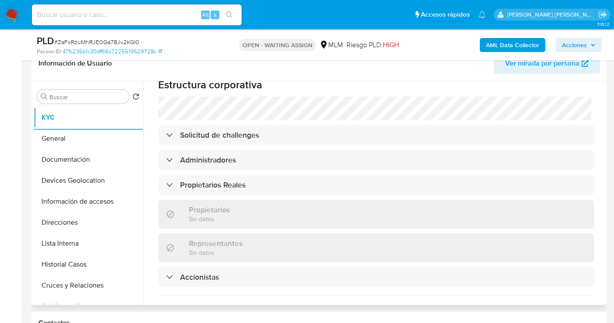
scroll to position [534, 0]
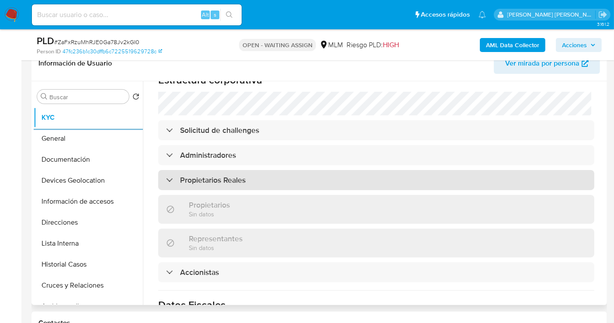
click at [215, 175] on h3 "Propietarios Reales" at bounding box center [213, 180] width 66 height 10
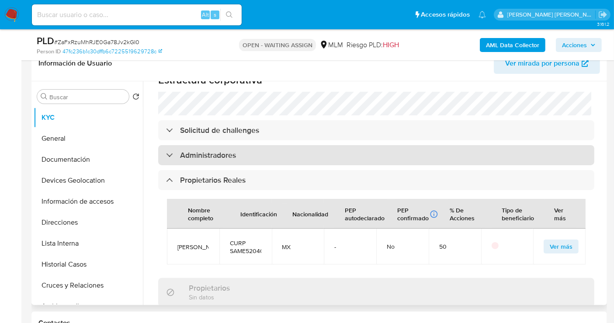
click at [209, 150] on h3 "Administradores" at bounding box center [208, 155] width 56 height 10
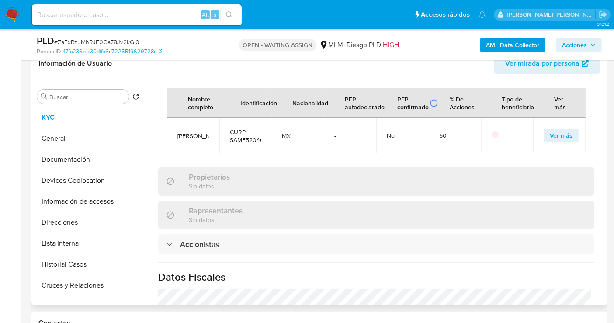
scroll to position [680, 0]
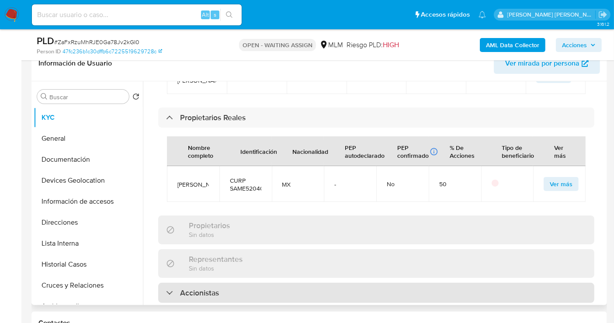
click at [201, 283] on div "Accionistas" at bounding box center [376, 293] width 436 height 20
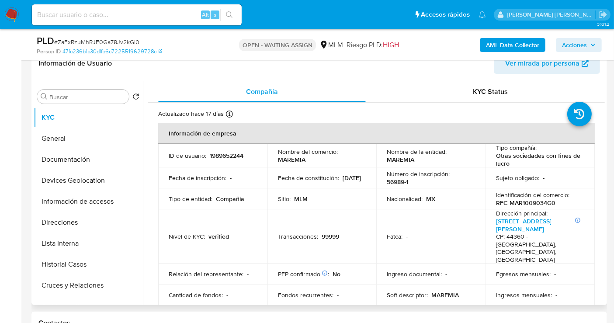
scroll to position [97, 0]
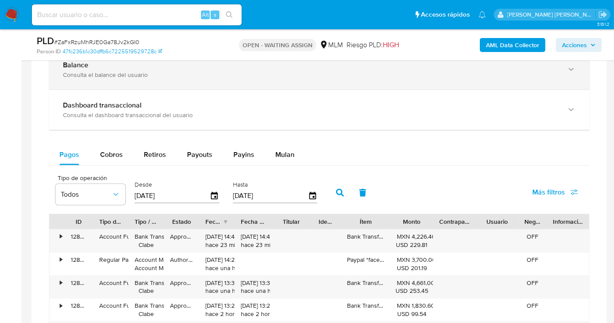
click at [104, 67] on div "Balance" at bounding box center [310, 65] width 495 height 9
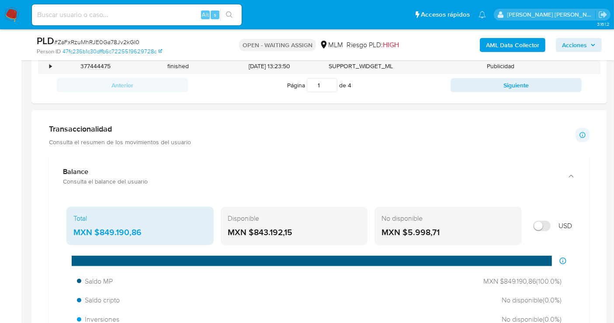
scroll to position [583, 0]
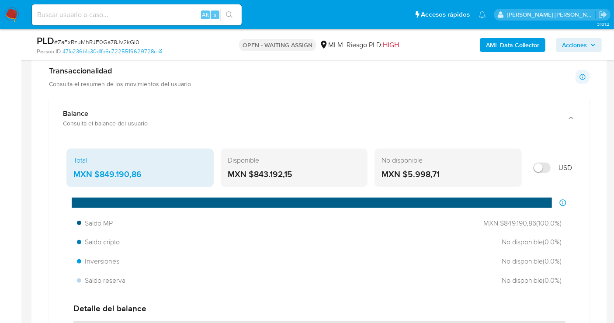
click at [126, 169] on div "MXN $849.190,86" at bounding box center [139, 174] width 133 height 11
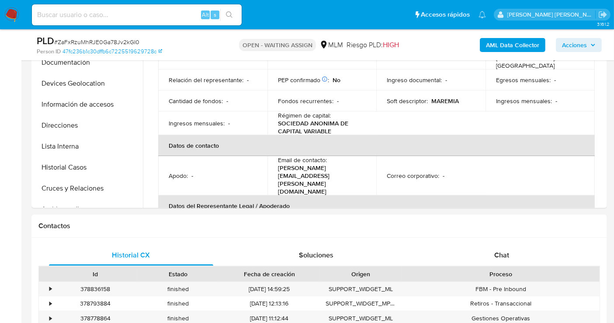
scroll to position [146, 0]
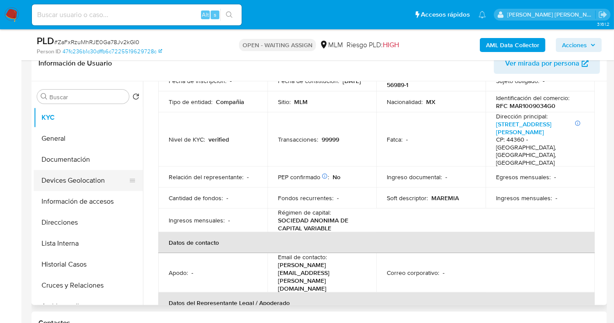
click at [65, 183] on button "Devices Geolocation" at bounding box center [85, 180] width 102 height 21
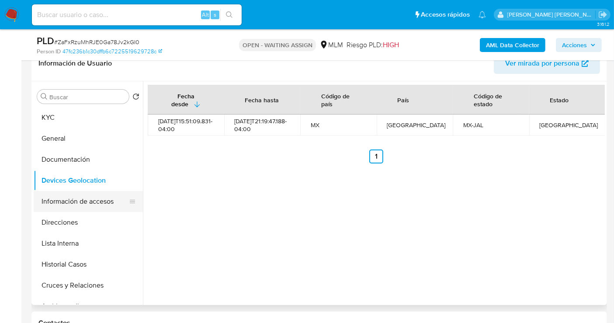
click at [69, 202] on button "Información de accesos" at bounding box center [85, 201] width 102 height 21
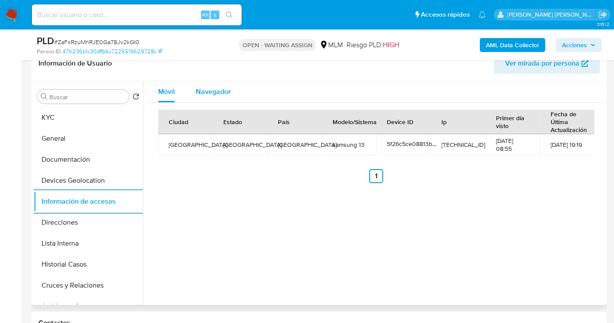
click at [211, 87] on span "Navegador" at bounding box center [213, 92] width 35 height 10
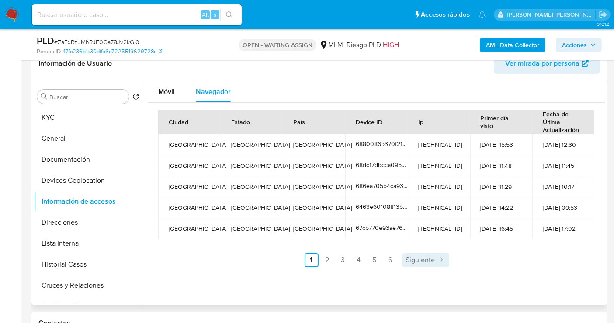
click at [429, 261] on span "Siguiente" at bounding box center [420, 260] width 29 height 7
click at [453, 260] on span "Siguiente" at bounding box center [443, 260] width 29 height 7
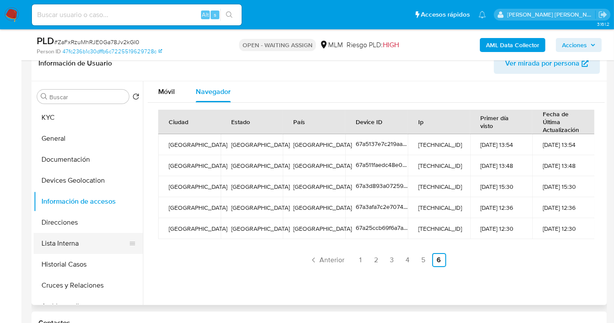
click at [63, 244] on button "Lista Interna" at bounding box center [85, 243] width 102 height 21
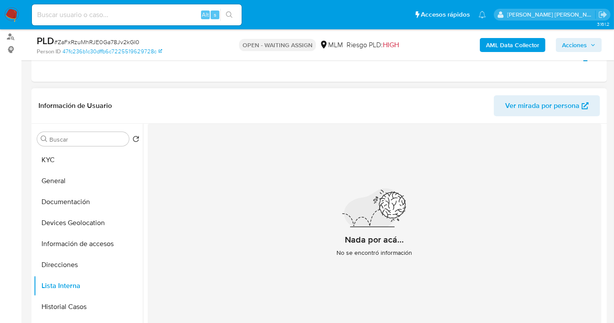
scroll to position [49, 0]
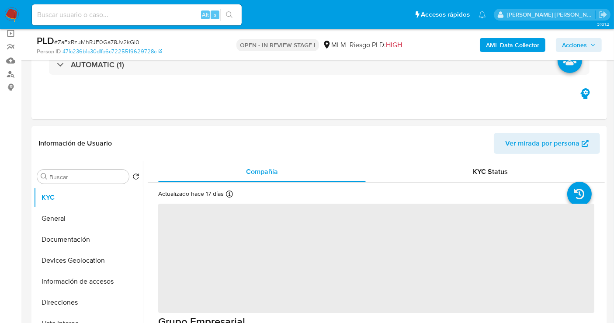
scroll to position [146, 0]
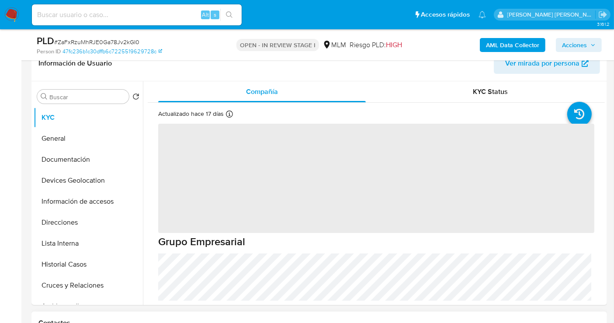
select select "10"
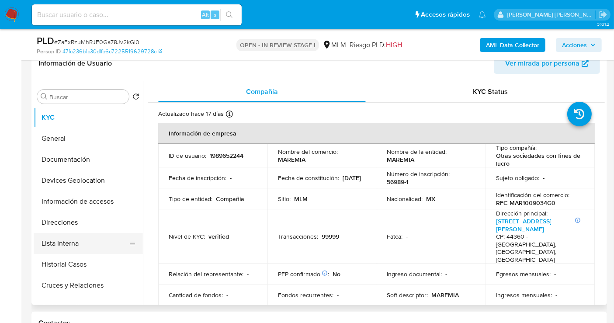
click at [65, 242] on button "Lista Interna" at bounding box center [85, 243] width 102 height 21
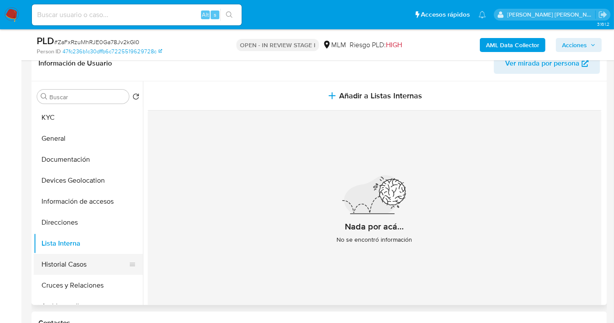
click at [75, 268] on button "Historial Casos" at bounding box center [85, 264] width 102 height 21
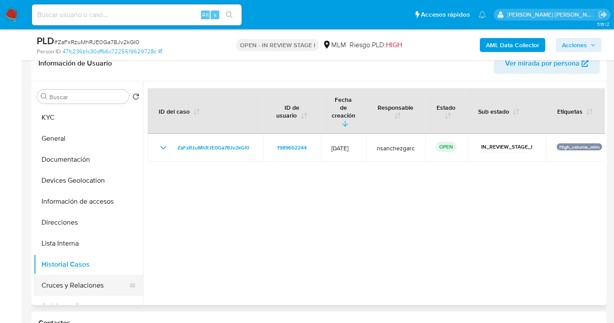
click at [87, 280] on button "Cruces y Relaciones" at bounding box center [85, 285] width 102 height 21
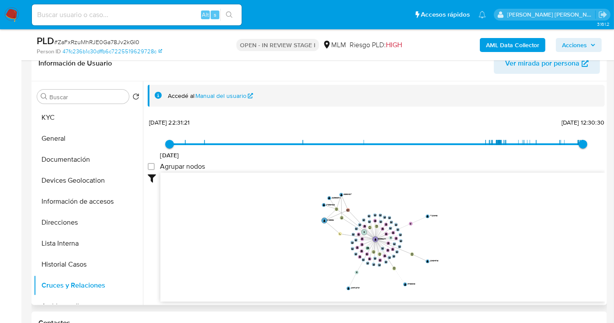
drag, startPoint x: 507, startPoint y: 241, endPoint x: 503, endPoint y: 250, distance: 9.6
click at [503, 250] on icon "device-67cb770e93ae765ded88c298  device-6880086b370f21e943d9411b  device-678f…" at bounding box center [382, 236] width 445 height 127
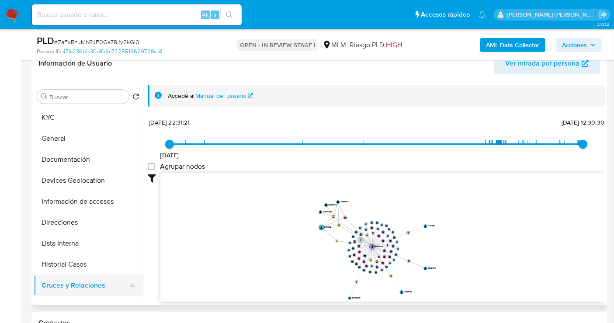
scroll to position [97, 0]
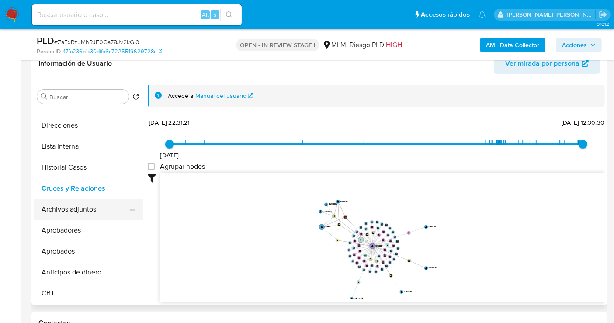
click at [73, 212] on button "Archivos adjuntos" at bounding box center [85, 209] width 102 height 21
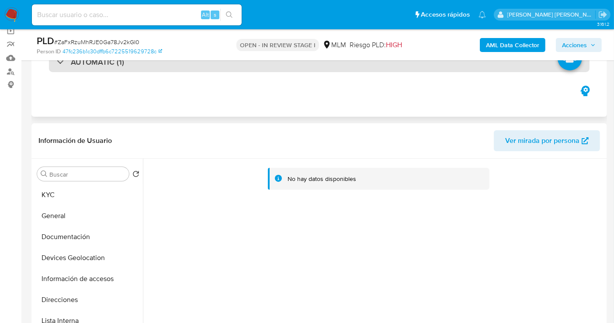
scroll to position [0, 0]
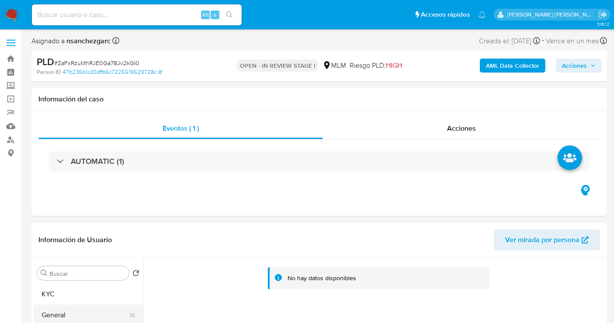
click at [70, 315] on button "General" at bounding box center [85, 315] width 102 height 21
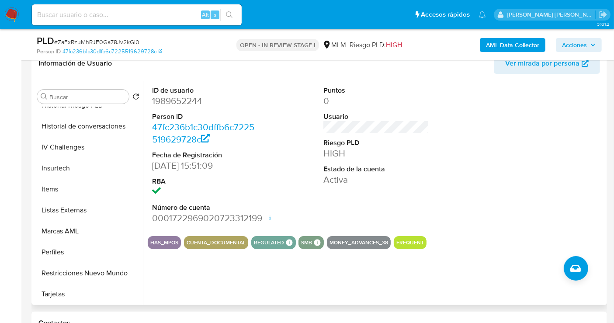
scroll to position [411, 0]
click at [65, 194] on button "Items" at bounding box center [85, 189] width 102 height 21
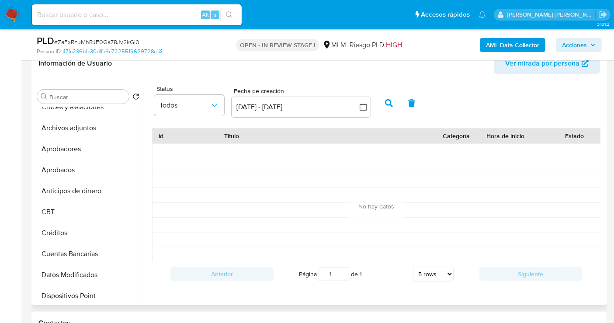
scroll to position [120, 0]
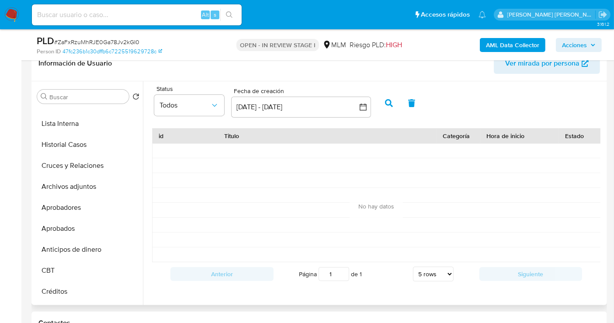
click at [525, 66] on span "Ver mirada por persona" at bounding box center [542, 63] width 74 height 21
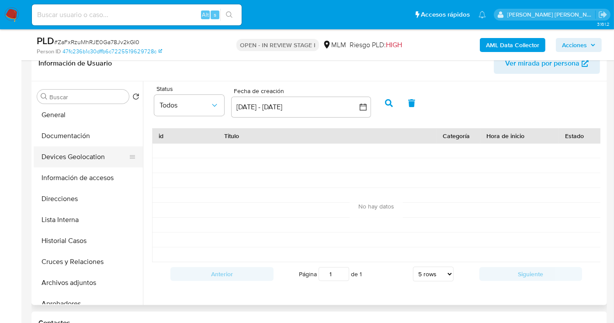
scroll to position [22, 0]
